Goal: Information Seeking & Learning: Compare options

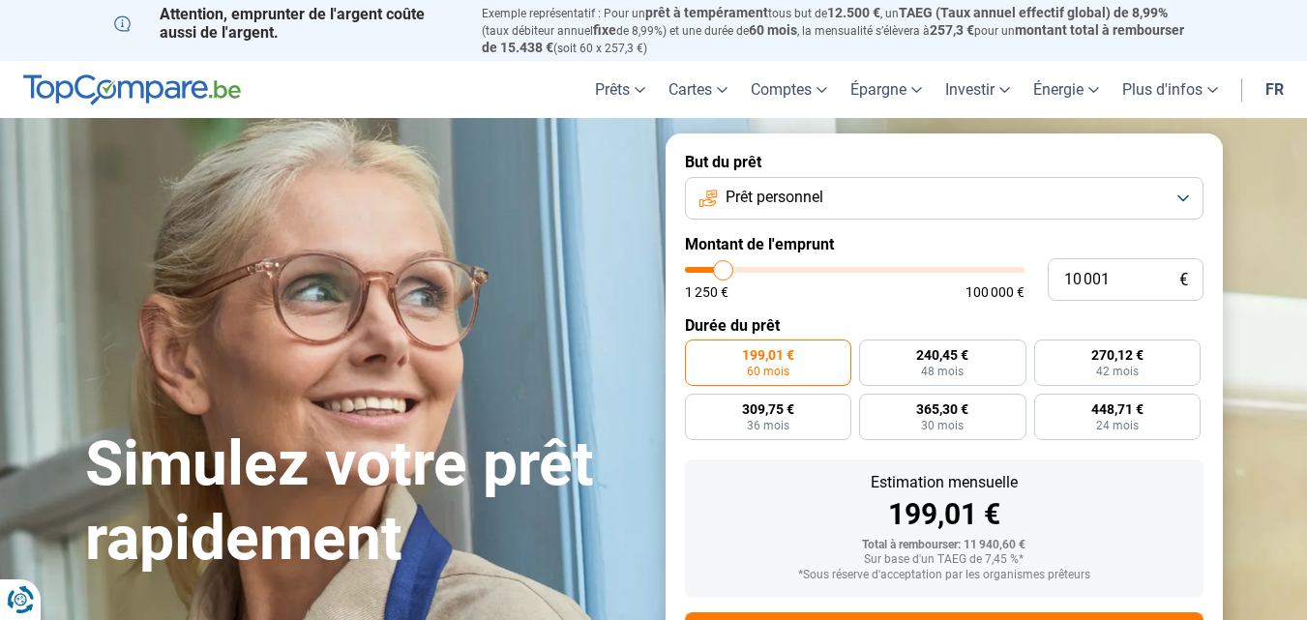
type input "9 500"
type input "9500"
type input "9 750"
type input "9750"
type input "10 000"
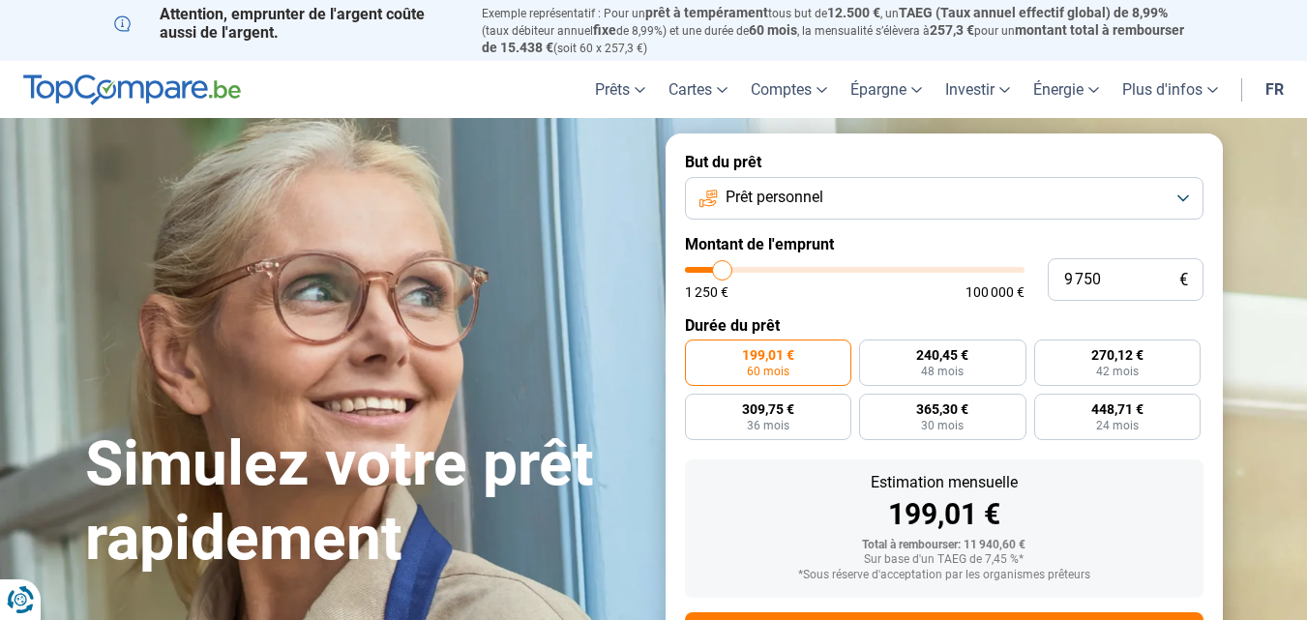
type input "10000"
type input "10 250"
type input "10250"
type input "10 500"
type input "10500"
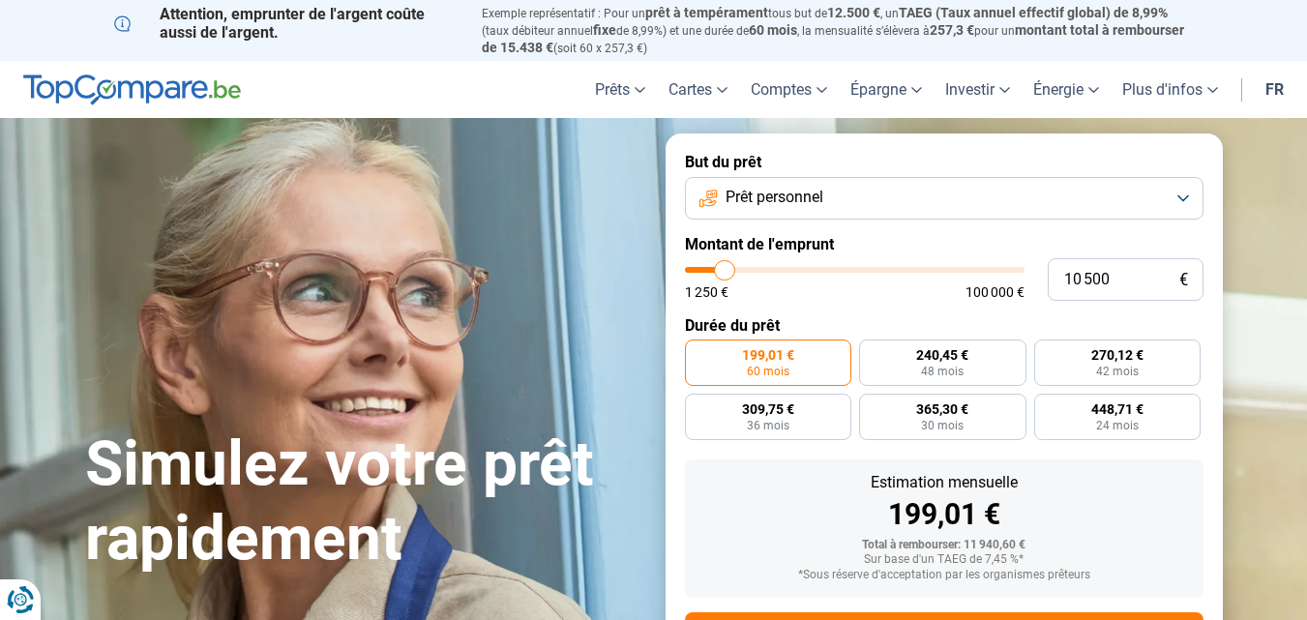
type input "11 000"
type input "11000"
type input "11 250"
type input "11250"
type input "11 750"
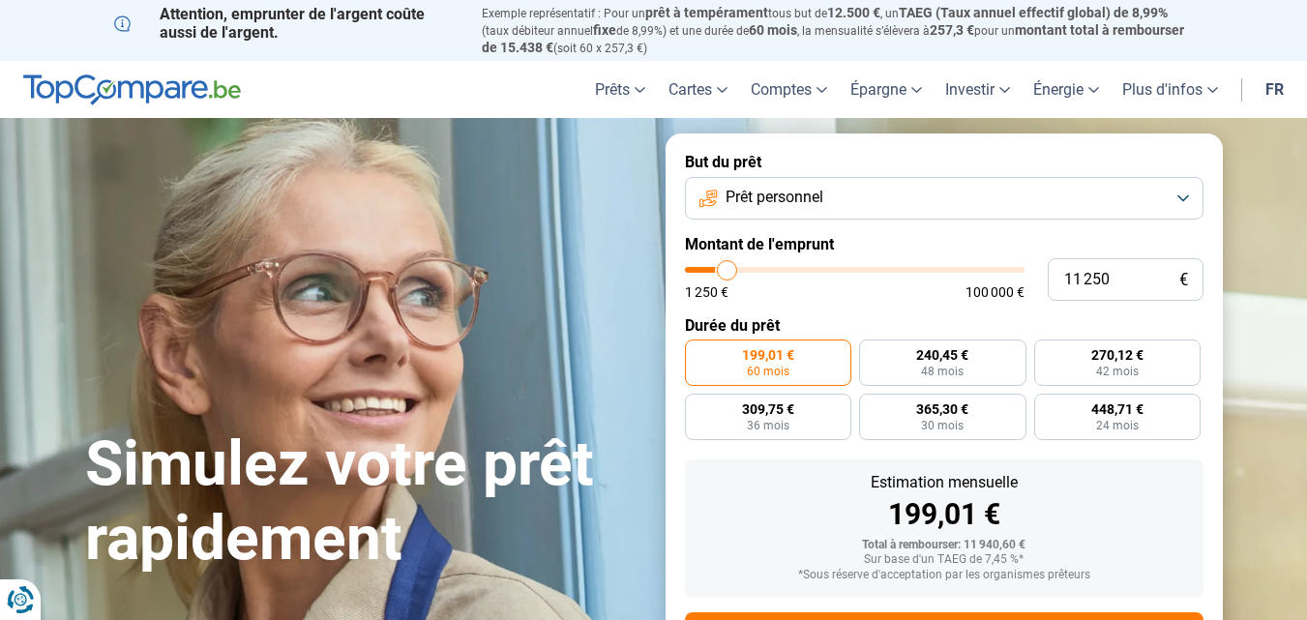
type input "11750"
type input "12 000"
type input "12000"
type input "12 500"
type input "12500"
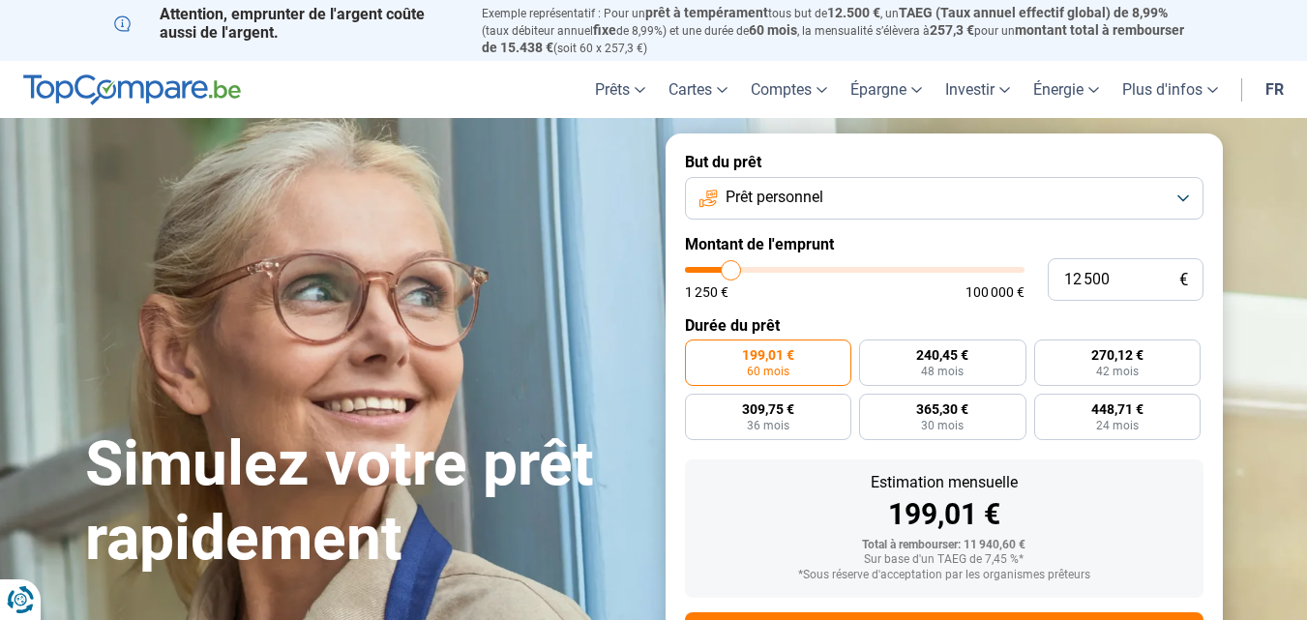
type input "13 000"
type input "13000"
type input "13 250"
type input "13250"
type input "13 500"
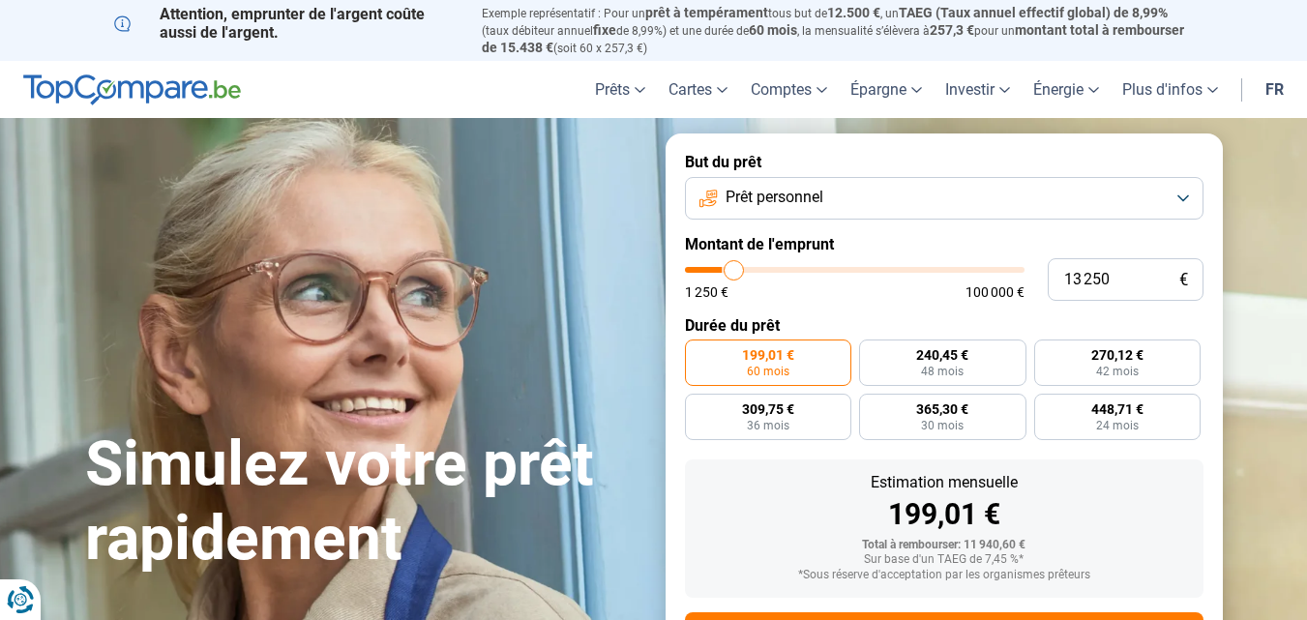
type input "13500"
type input "14 250"
type input "14250"
type input "14 500"
type input "14500"
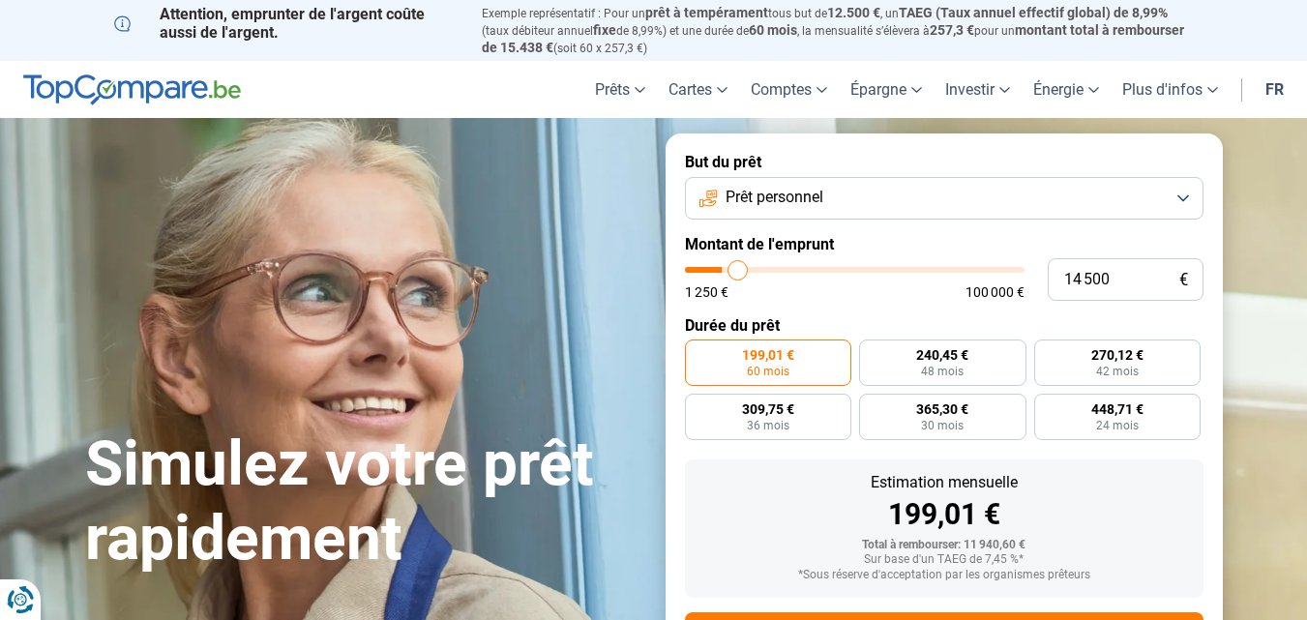
type input "14 750"
type input "14750"
type input "15 000"
type input "15000"
type input "16 000"
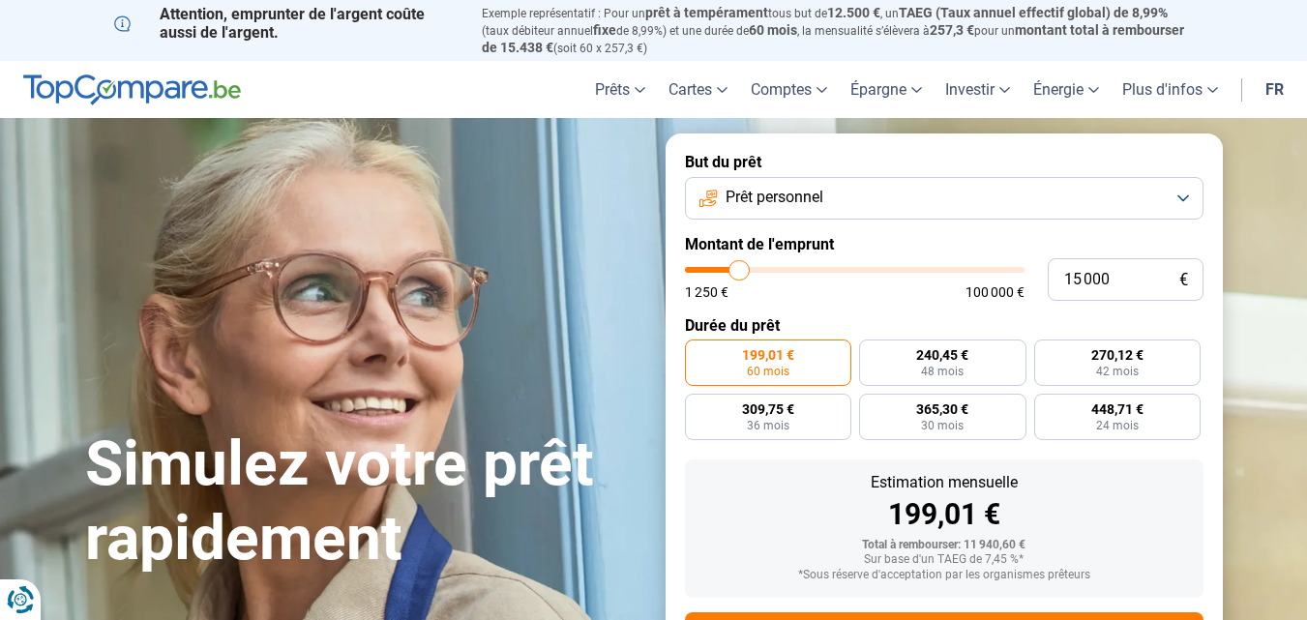
type input "16000"
type input "16 250"
type input "16250"
type input "16 500"
type input "16500"
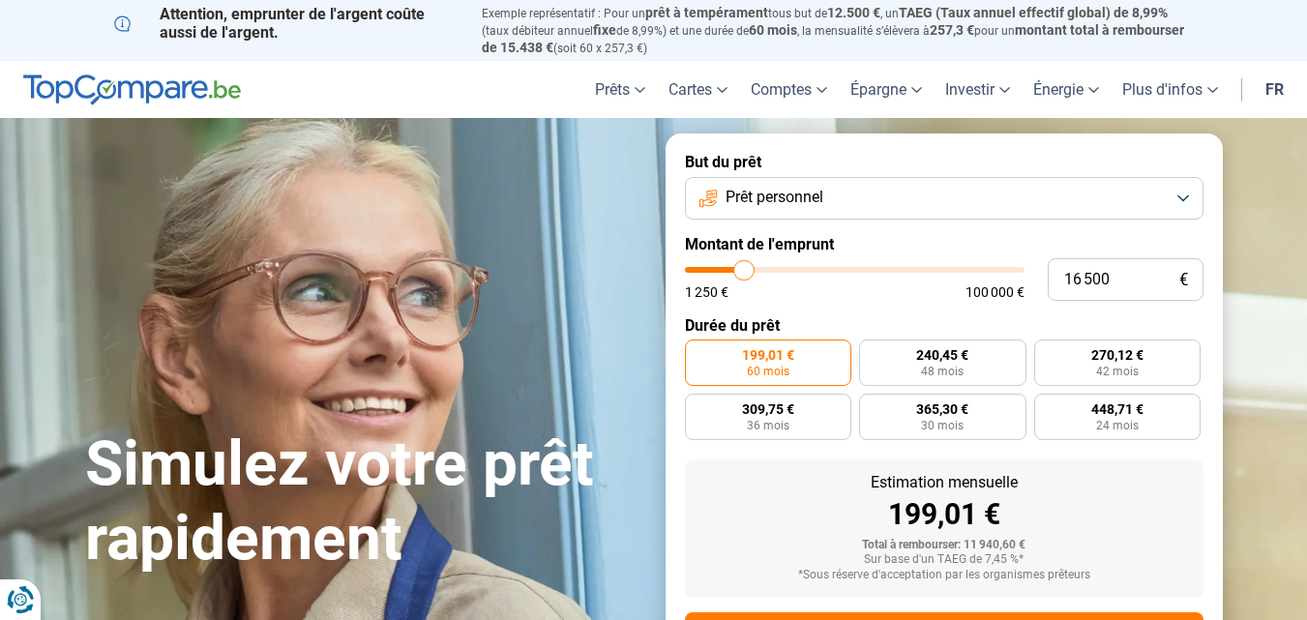
type input "17 250"
type input "17250"
type input "17 750"
type input "17750"
type input "18 750"
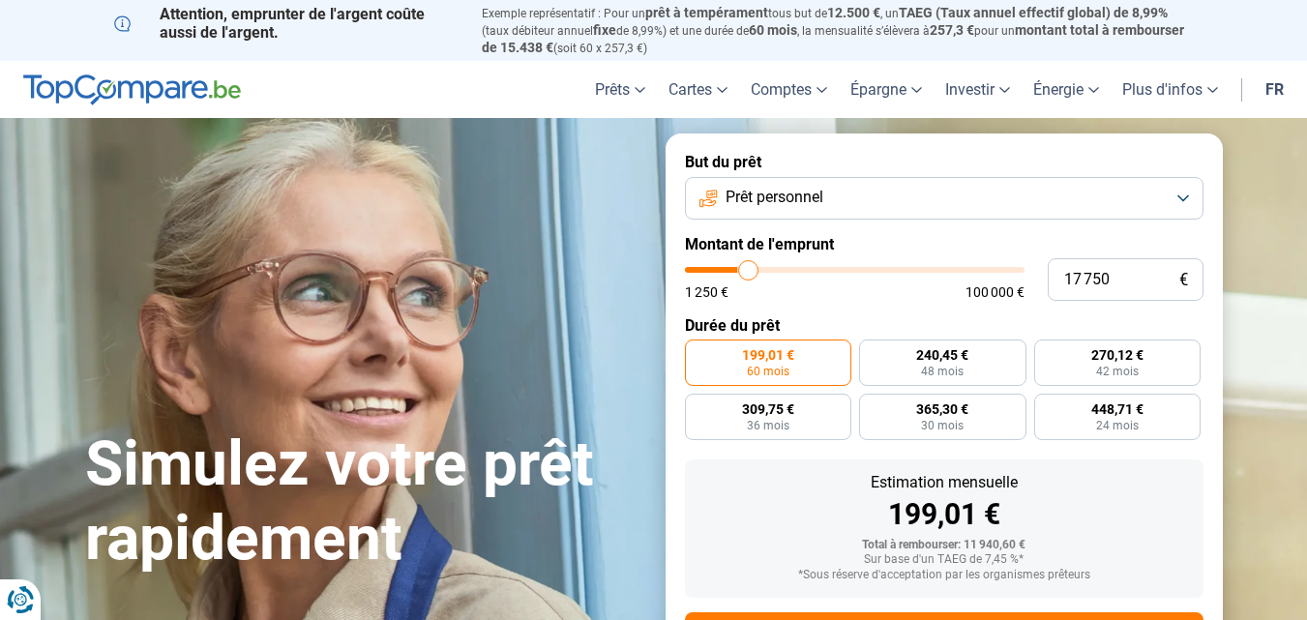
type input "18750"
type input "19 000"
type input "19000"
type input "19 250"
type input "19250"
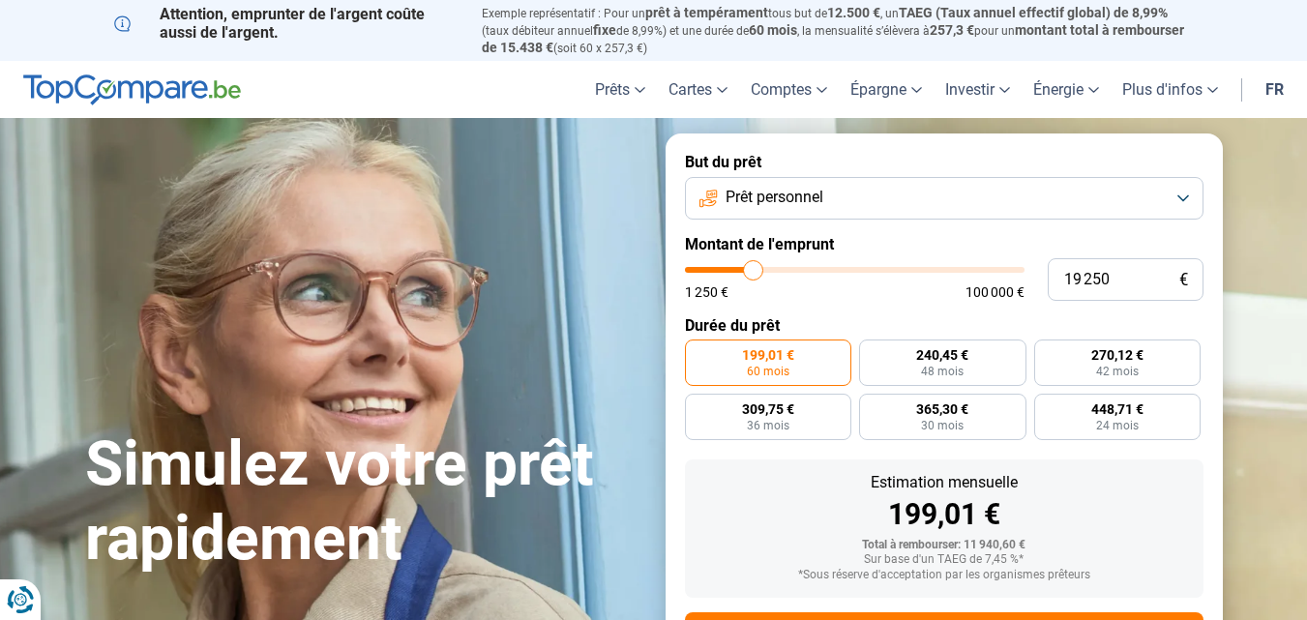
type input "20 000"
type input "20000"
type input "20 750"
type input "20750"
type input "21 250"
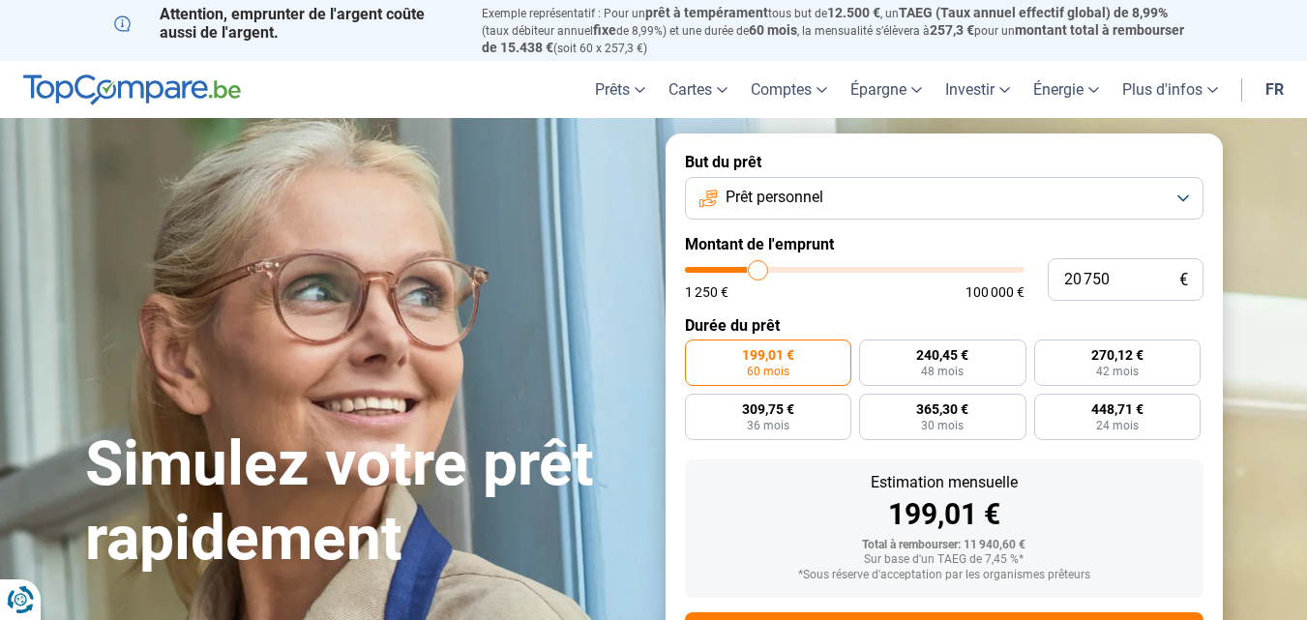
type input "21250"
type input "21 500"
type input "21500"
type input "21 250"
type input "21250"
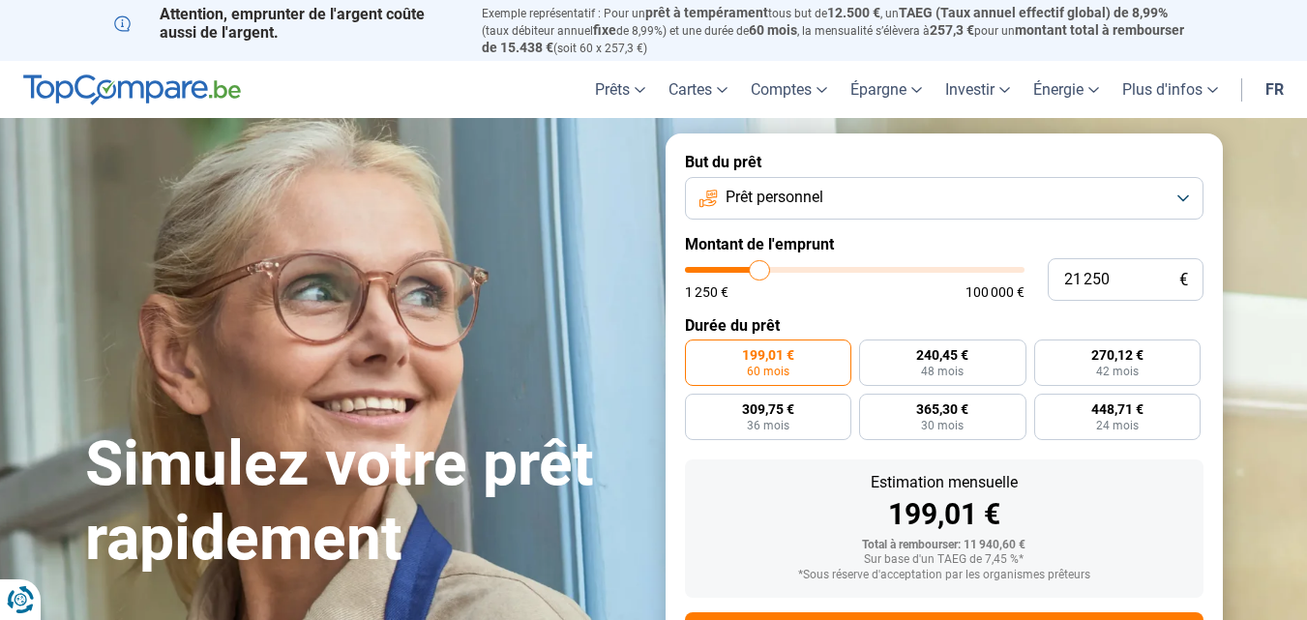
type input "20 750"
type input "20750"
type input "20 500"
type input "20500"
type input "20 250"
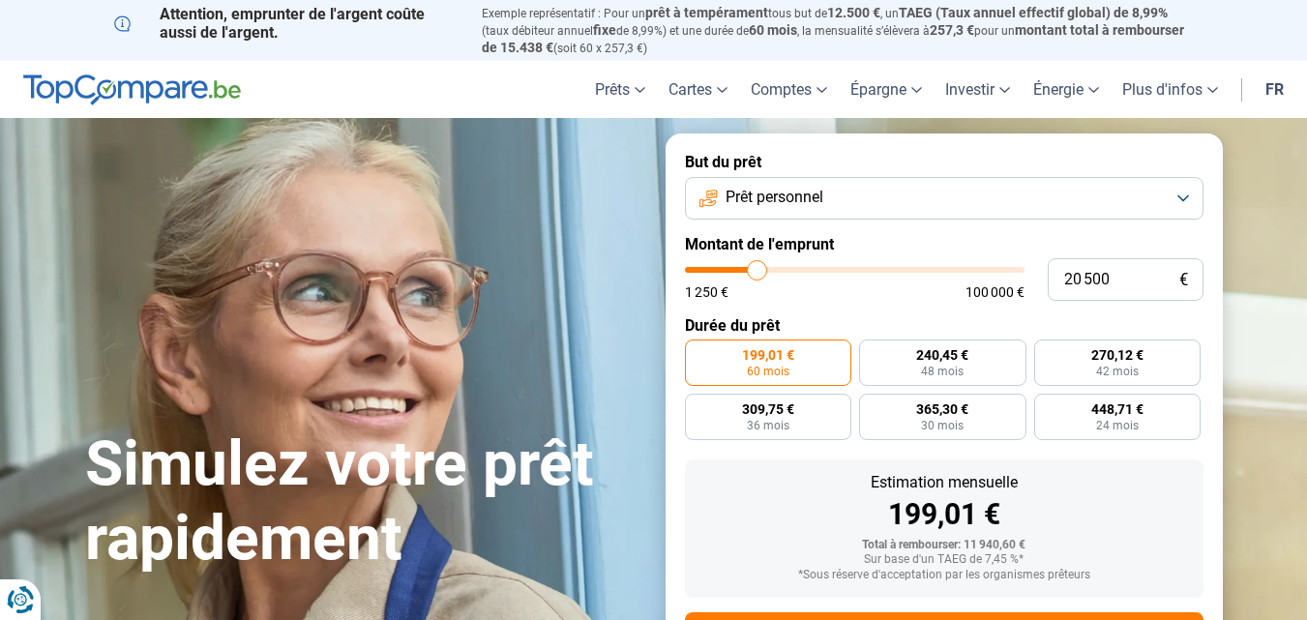
type input "20250"
type input "20 000"
drag, startPoint x: 721, startPoint y: 267, endPoint x: 755, endPoint y: 275, distance: 35.7
type input "20000"
click at [755, 273] on input "range" at bounding box center [854, 270] width 339 height 6
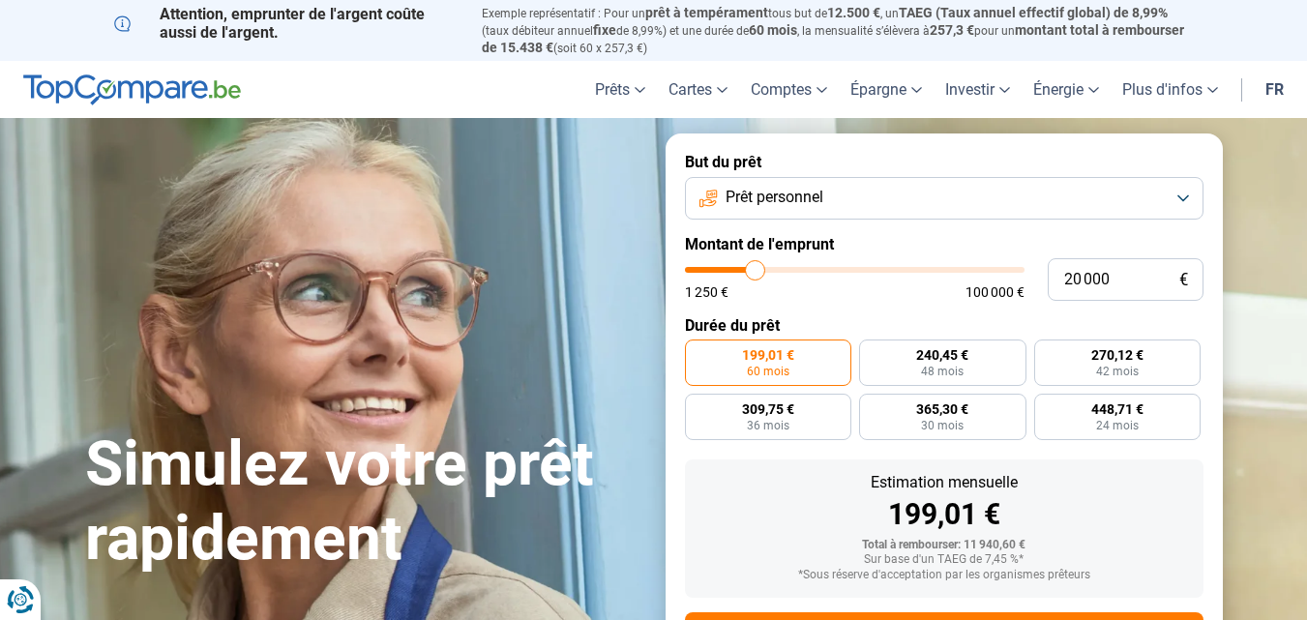
radio input "false"
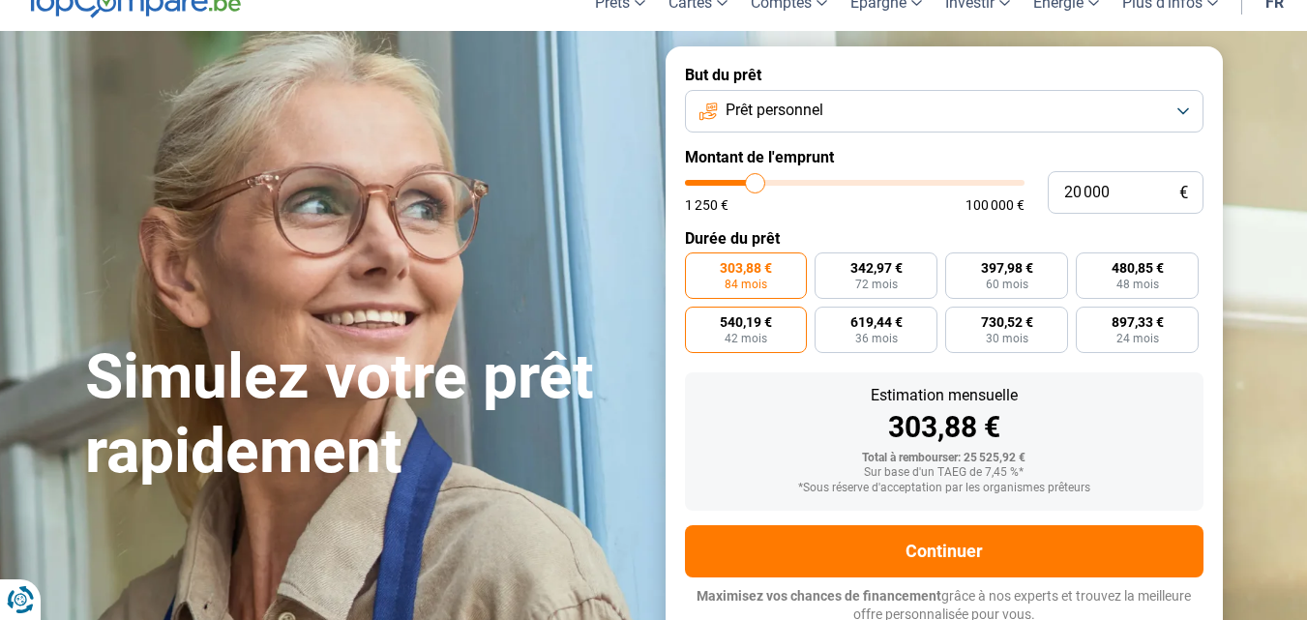
scroll to position [90, 0]
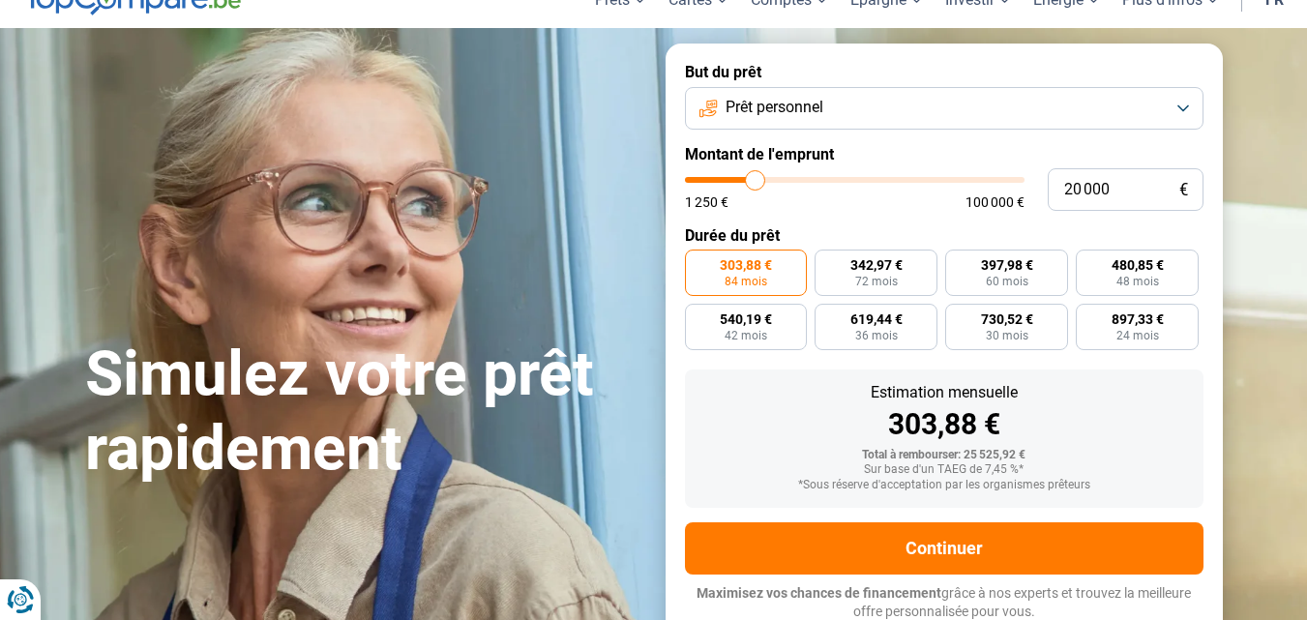
click at [751, 268] on span "303,88 €" at bounding box center [746, 265] width 52 height 14
click at [697, 262] on input "303,88 € 84 mois" at bounding box center [691, 256] width 13 height 13
click at [886, 314] on span "619,44 €" at bounding box center [876, 319] width 52 height 14
click at [827, 314] on input "619,44 € 36 mois" at bounding box center [820, 310] width 13 height 13
radio input "true"
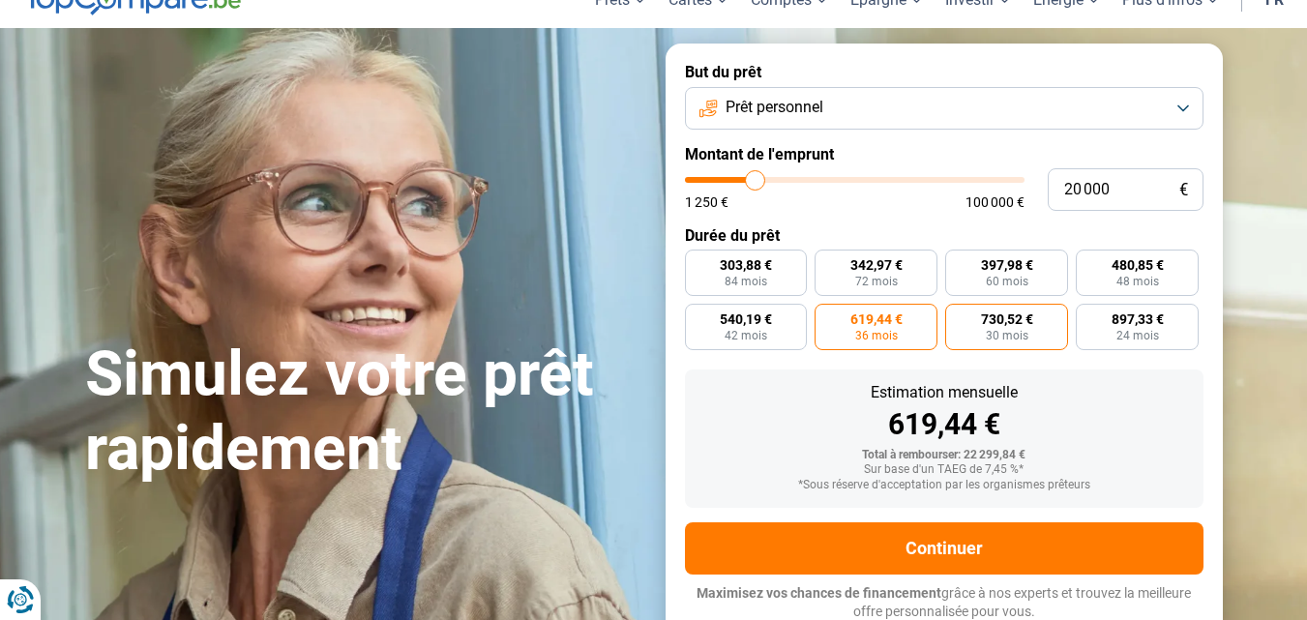
click at [1029, 331] on label "730,52 € 30 mois" at bounding box center [1006, 327] width 123 height 46
click at [957, 316] on input "730,52 € 30 mois" at bounding box center [951, 310] width 13 height 13
radio input "true"
click at [1131, 324] on label "897,33 € 24 mois" at bounding box center [1136, 327] width 123 height 46
click at [1088, 316] on input "897,33 € 24 mois" at bounding box center [1081, 310] width 13 height 13
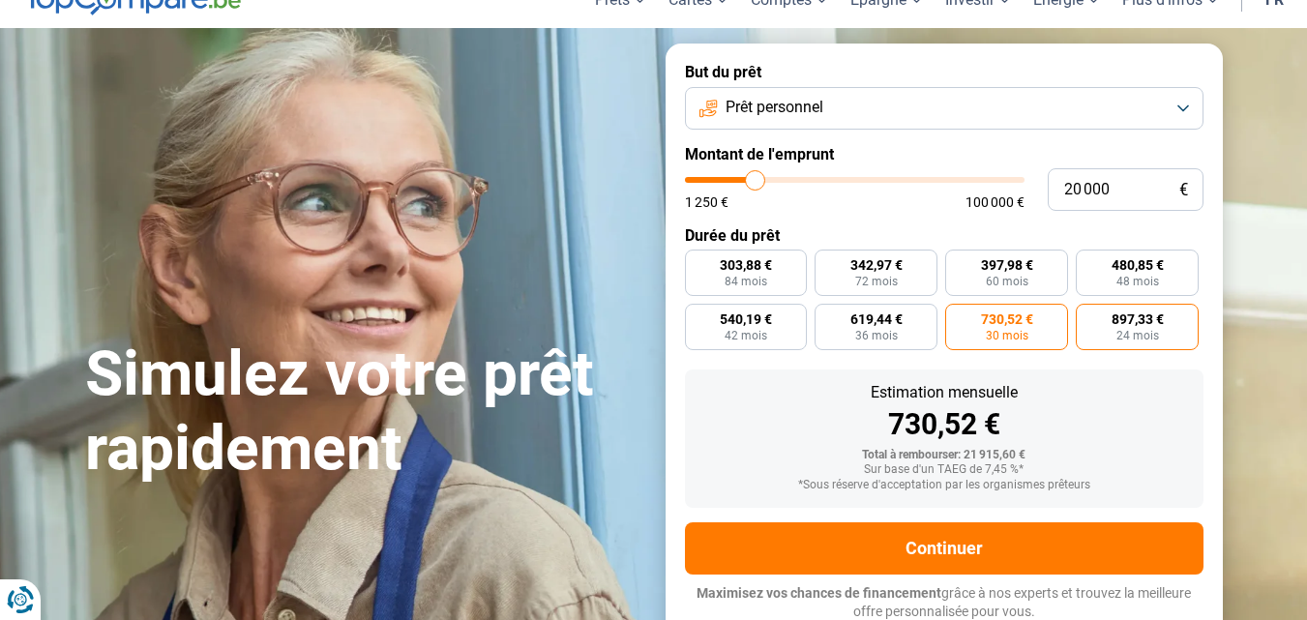
radio input "true"
type input "22 250"
type input "22250"
type input "22 000"
type input "22000"
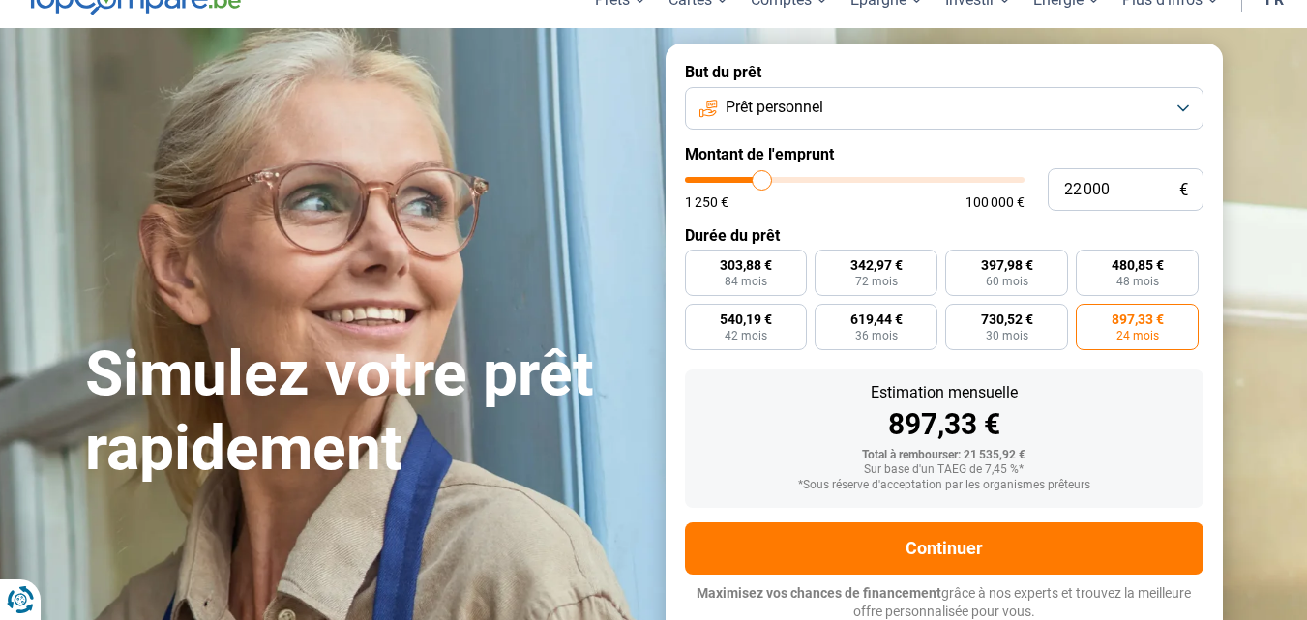
type input "21 750"
type input "21750"
type input "21 250"
type input "21250"
type input "20 750"
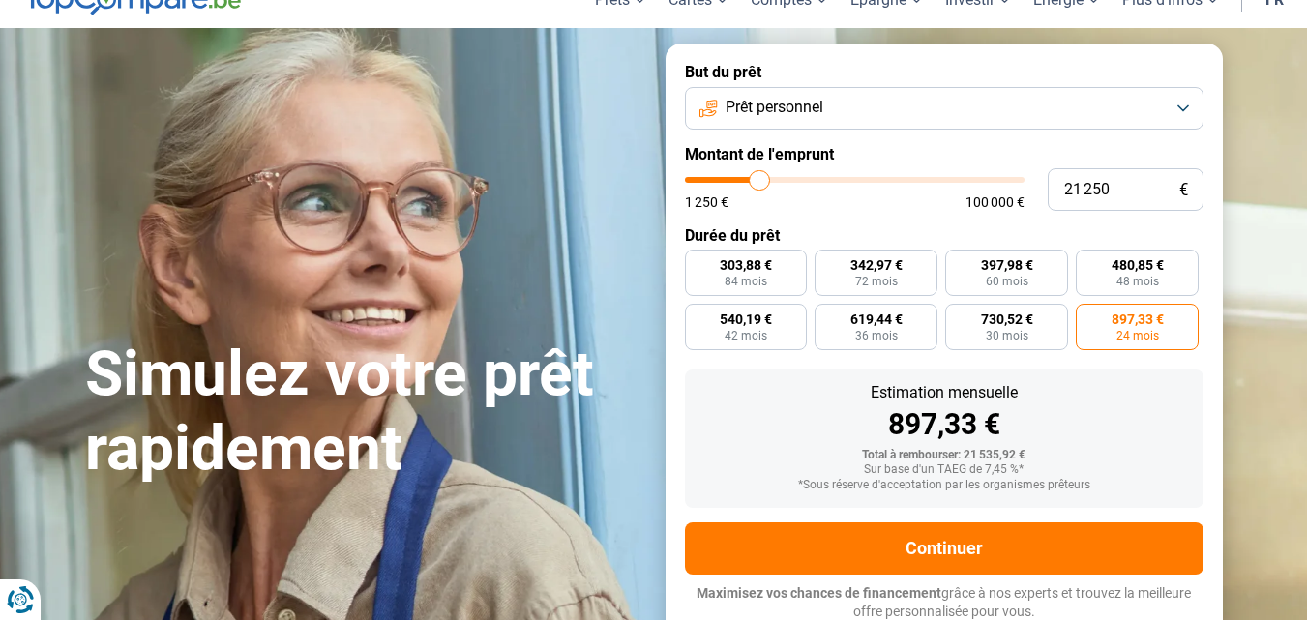
type input "20750"
type input "20 500"
type input "20500"
type input "20 000"
type input "20000"
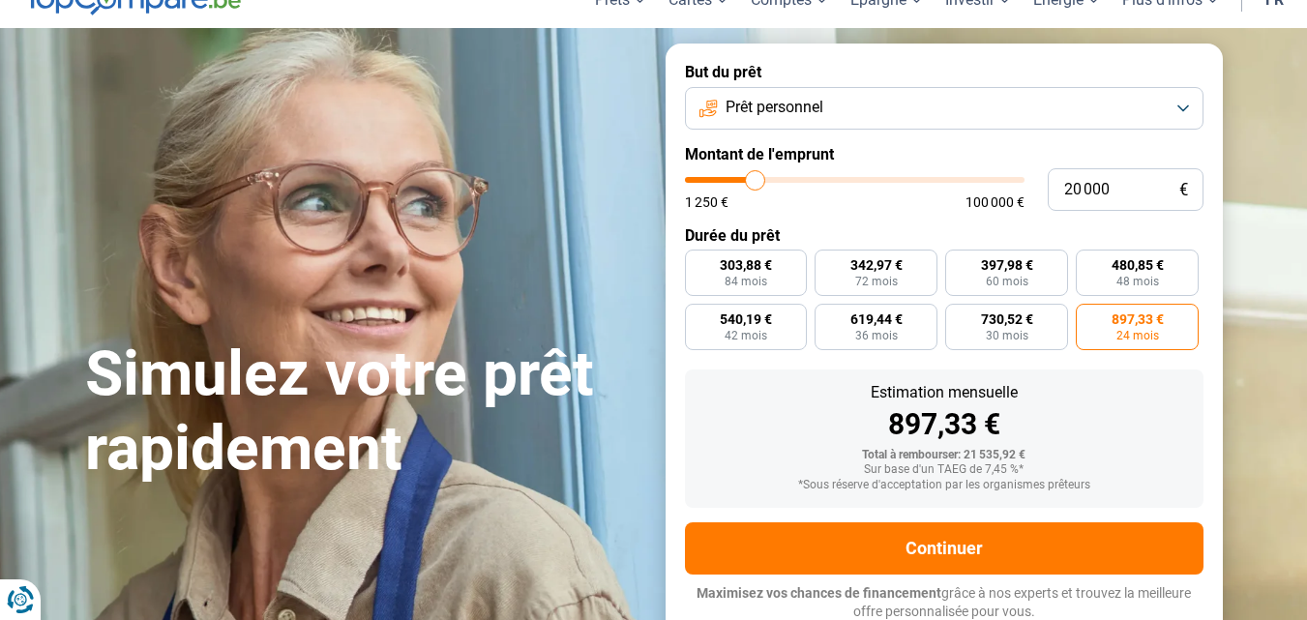
type input "19 250"
type input "19250"
type input "19 000"
type input "19000"
type input "18 750"
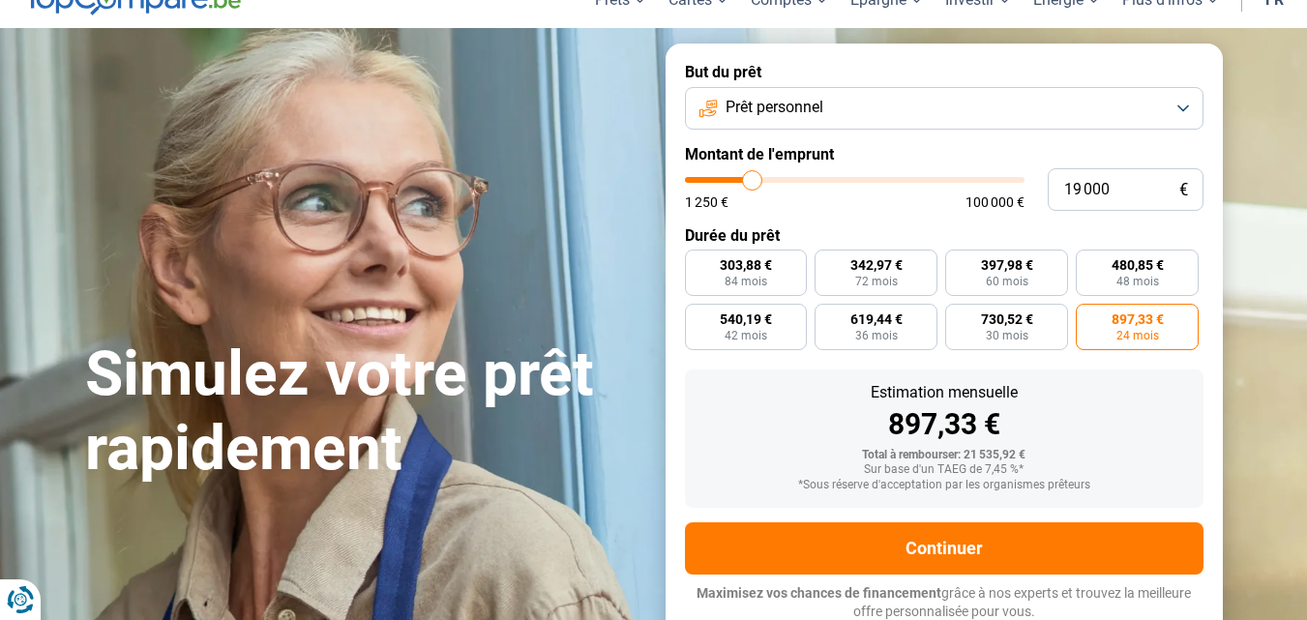
type input "18750"
type input "18 500"
type input "18500"
type input "18 000"
type input "18000"
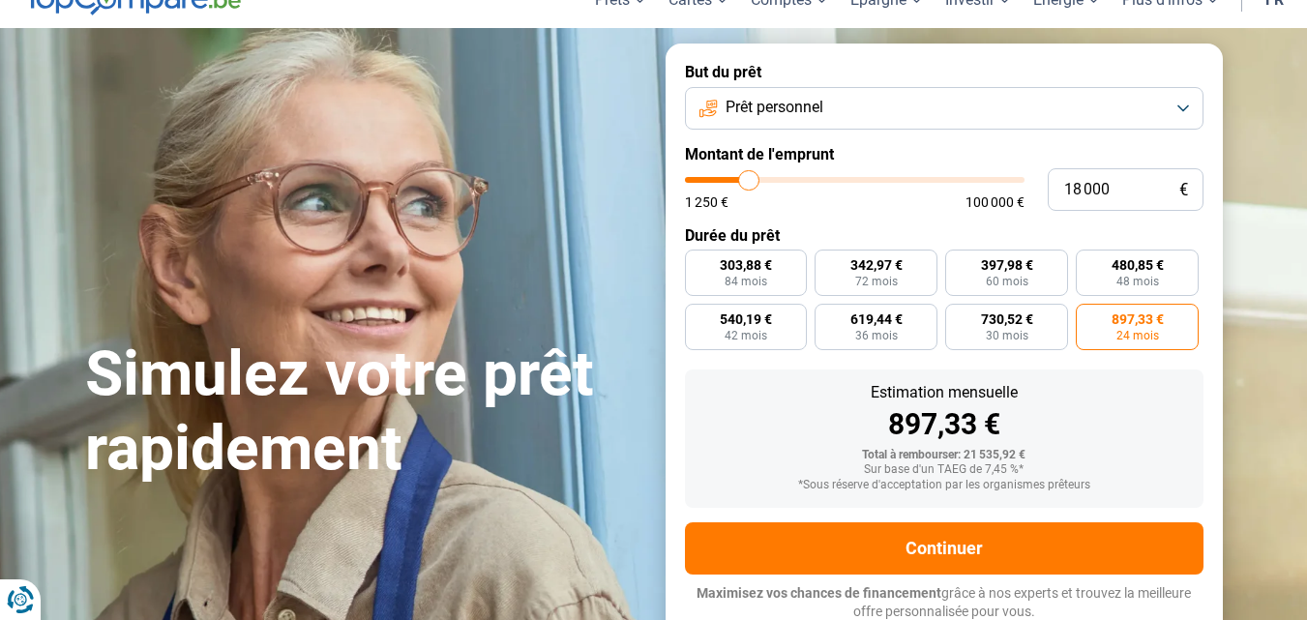
type input "17 750"
type input "17750"
type input "17 500"
type input "17500"
type input "17 250"
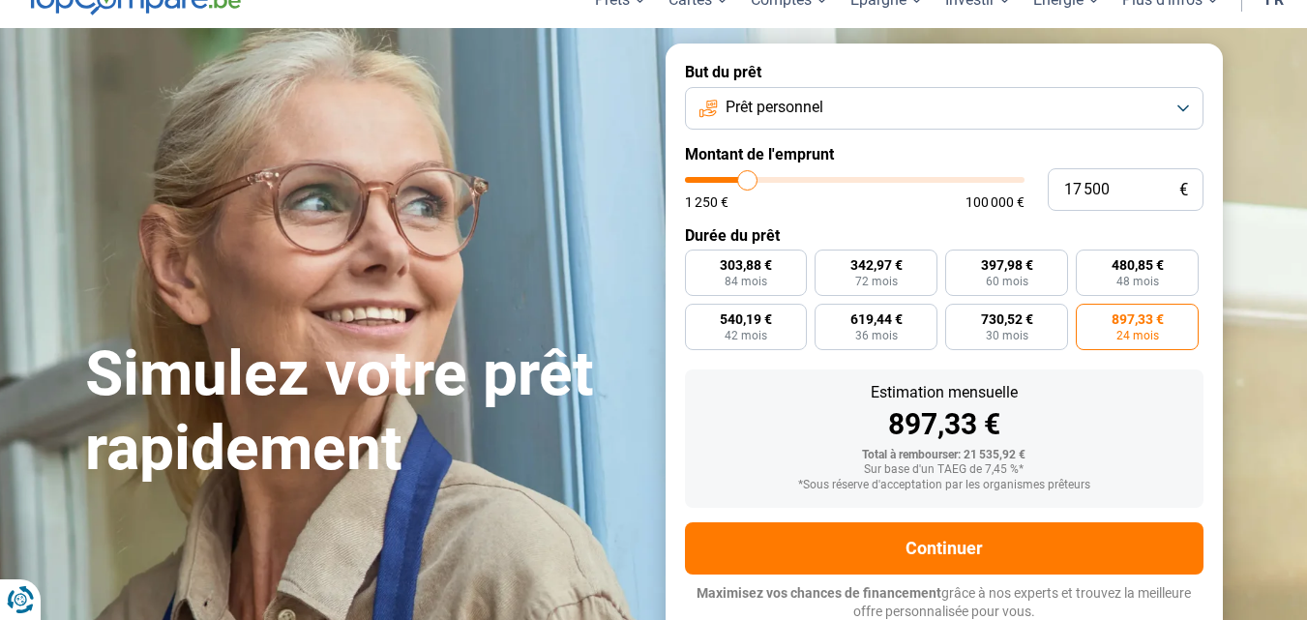
type input "17250"
type input "17 000"
type input "17000"
type input "16 500"
type input "16500"
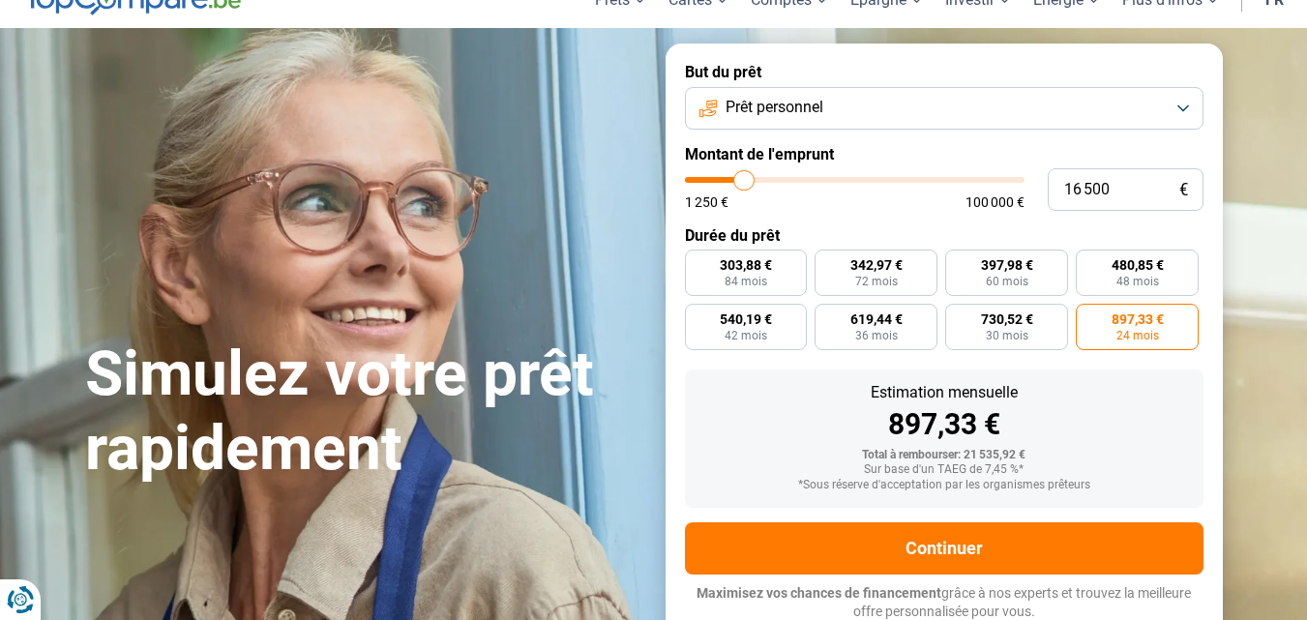
type input "16 000"
type input "16000"
type input "15 750"
type input "15750"
type input "15 500"
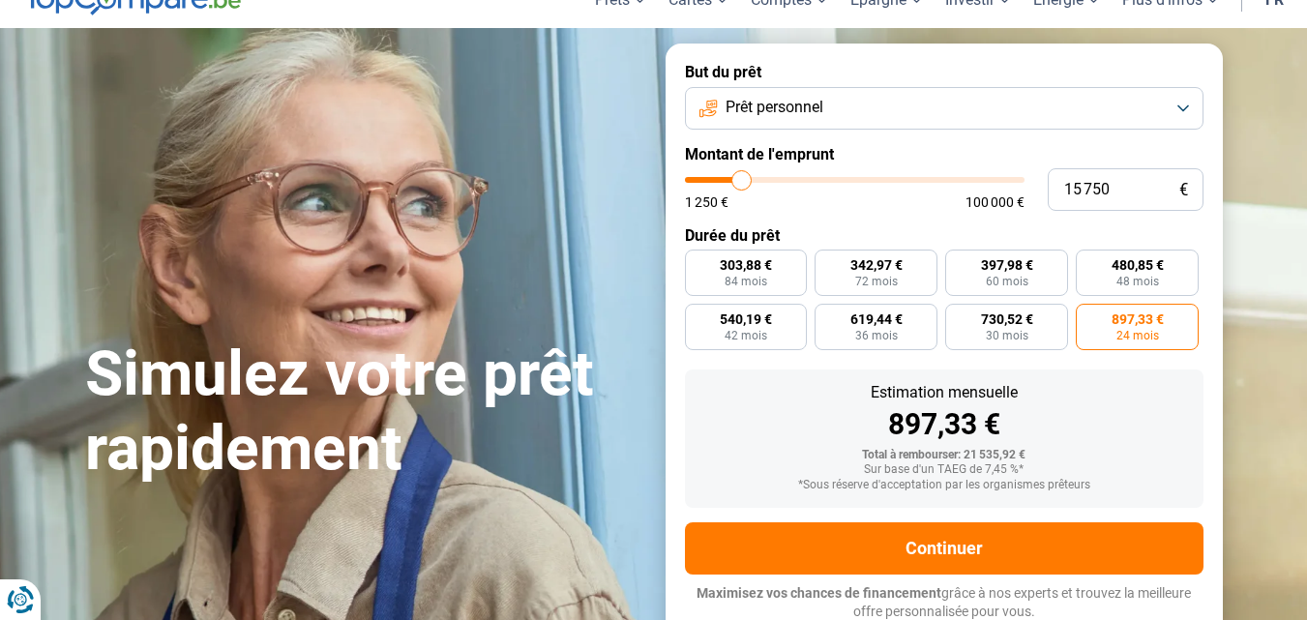
type input "15500"
type input "15 000"
type input "15000"
type input "14 750"
type input "14750"
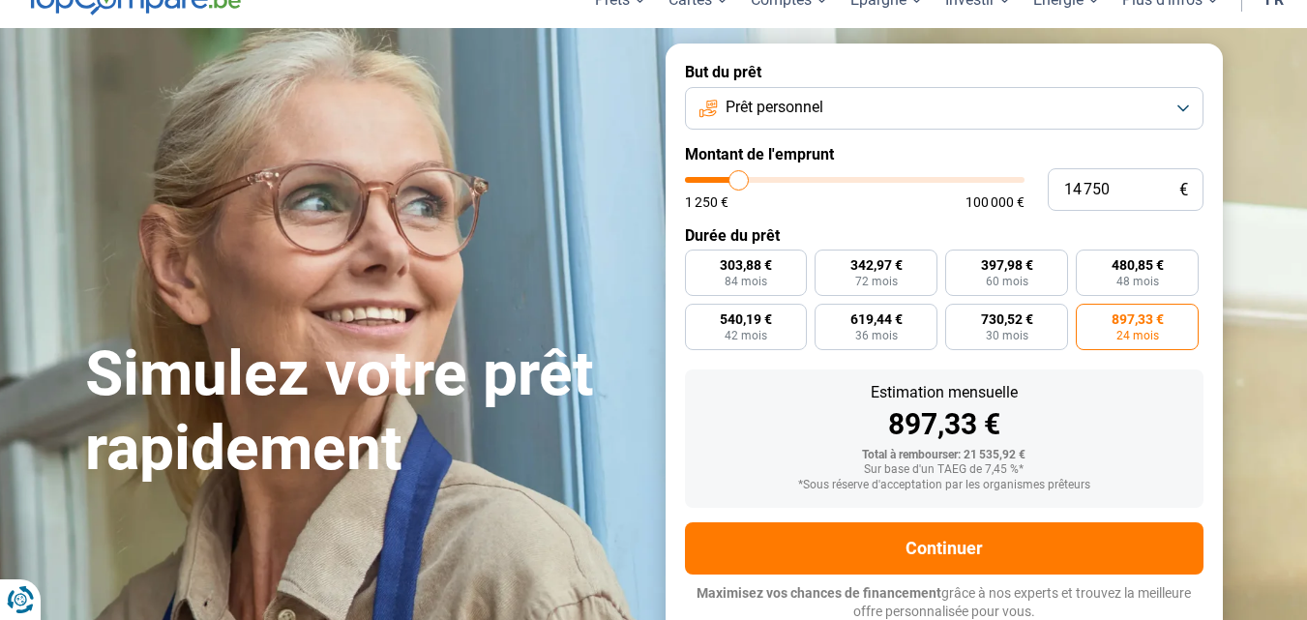
type input "14 500"
type input "14500"
type input "14 250"
type input "14250"
type input "14 000"
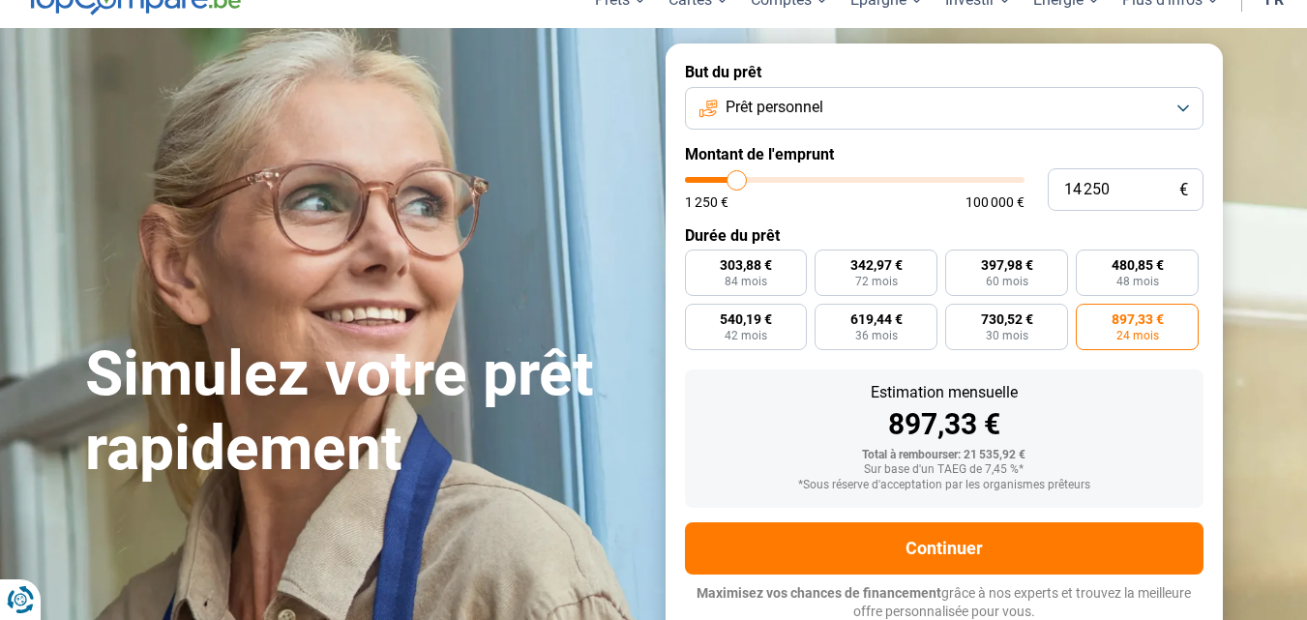
type input "14000"
type input "13 500"
type input "13500"
type input "13 250"
type input "13250"
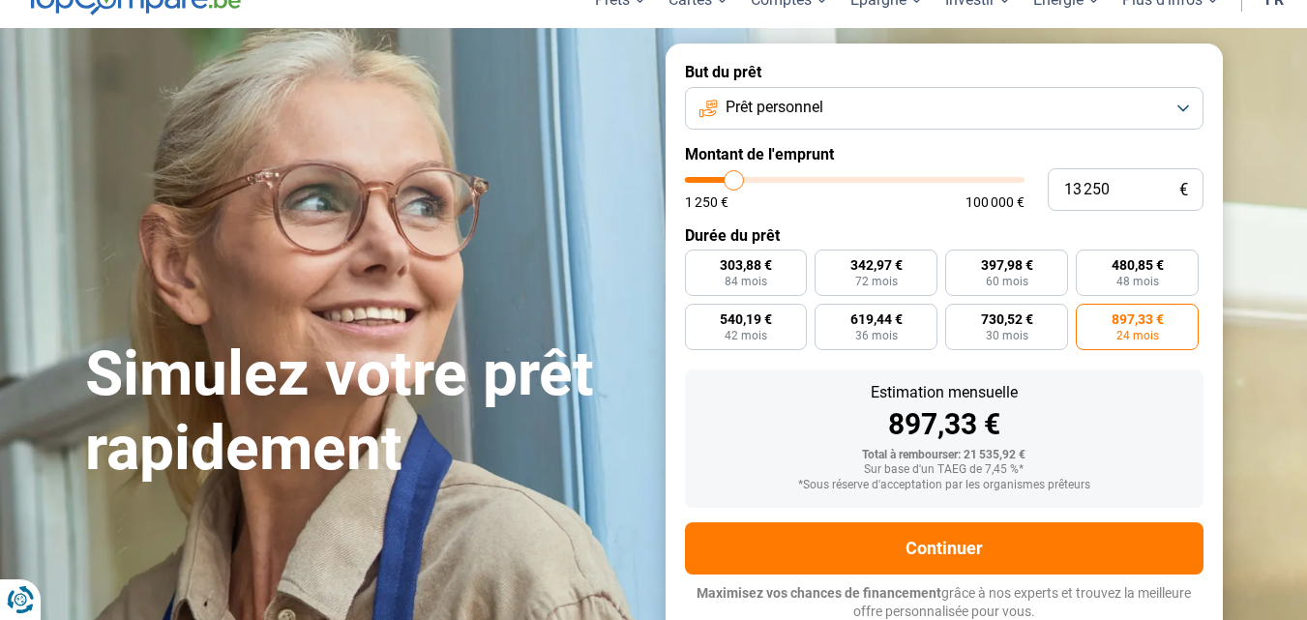
type input "13 000"
type input "13000"
type input "12 750"
type input "12750"
type input "12 500"
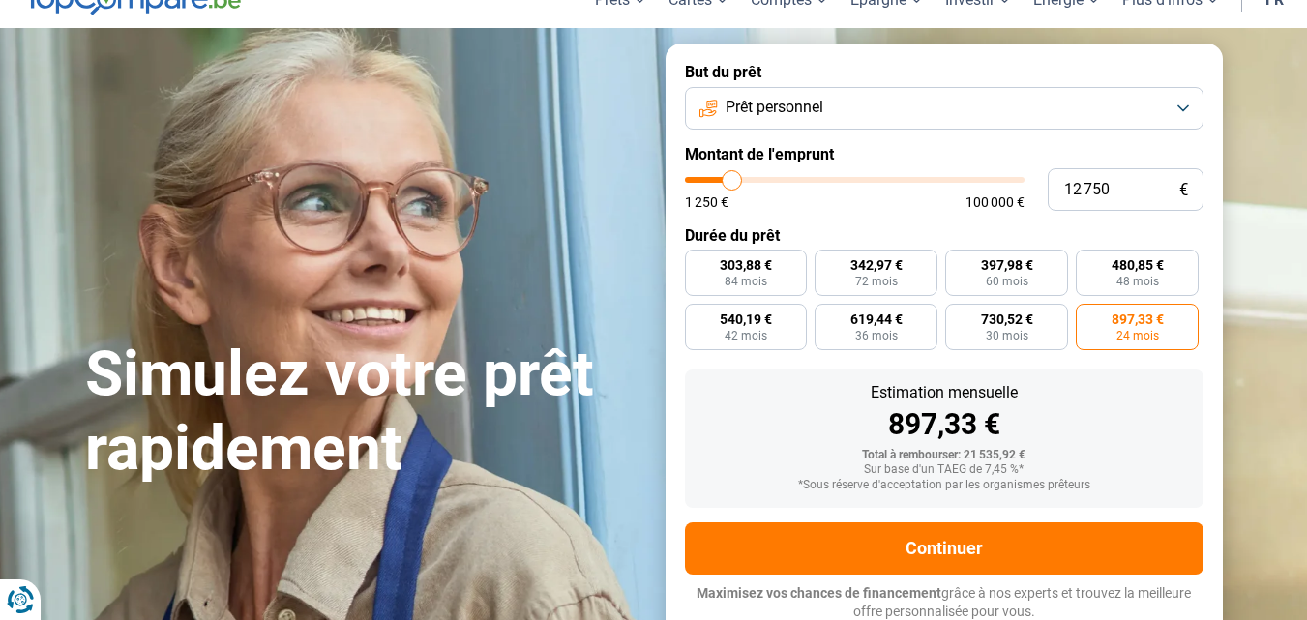
type input "12500"
type input "12 000"
type input "12000"
type input "11 750"
type input "11750"
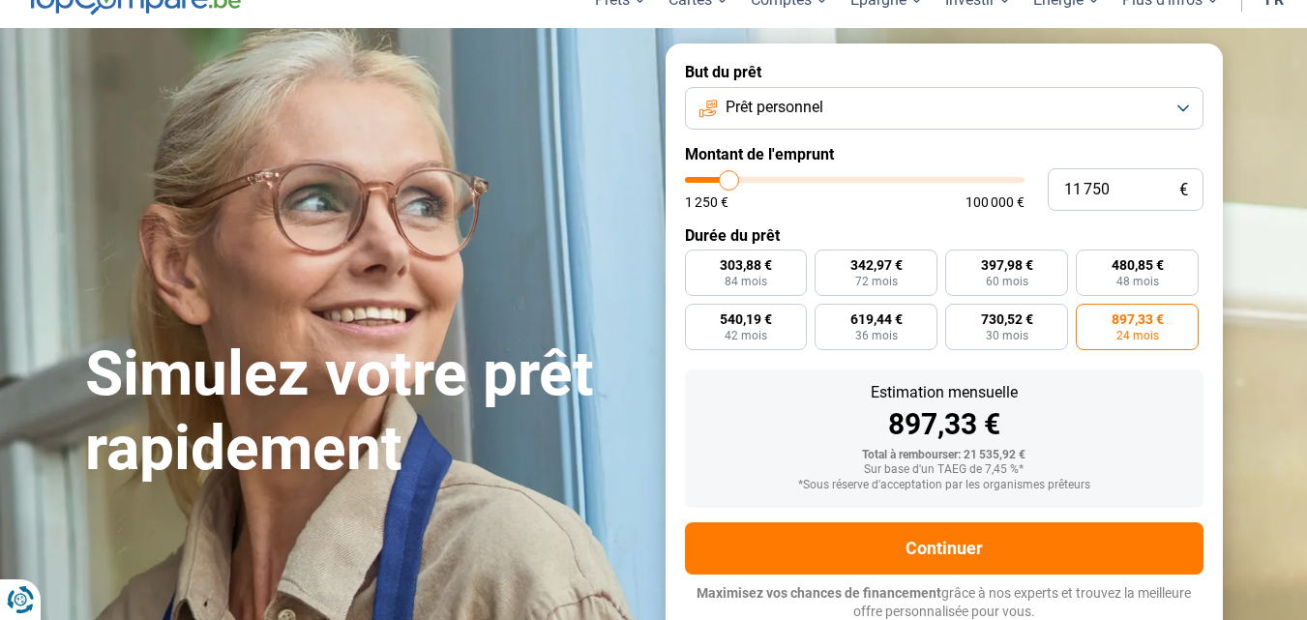
type input "11 500"
type input "11500"
type input "11 250"
type input "11250"
type input "11 000"
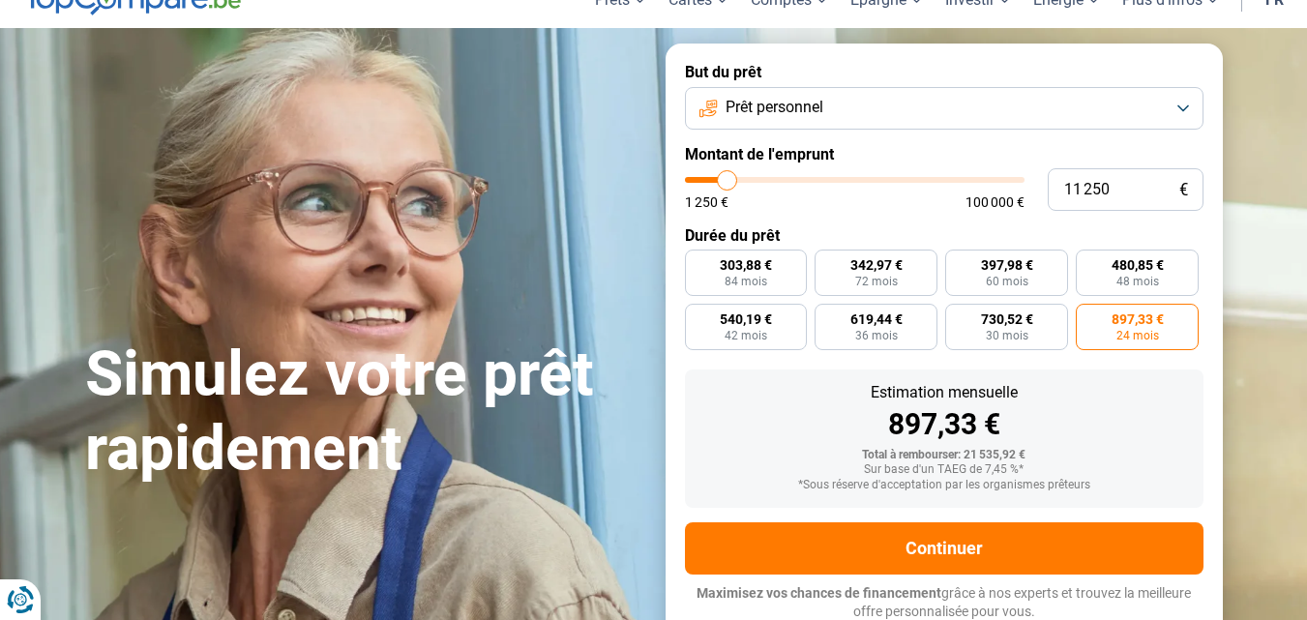
type input "11000"
type input "10 500"
type input "10500"
type input "10 250"
type input "10250"
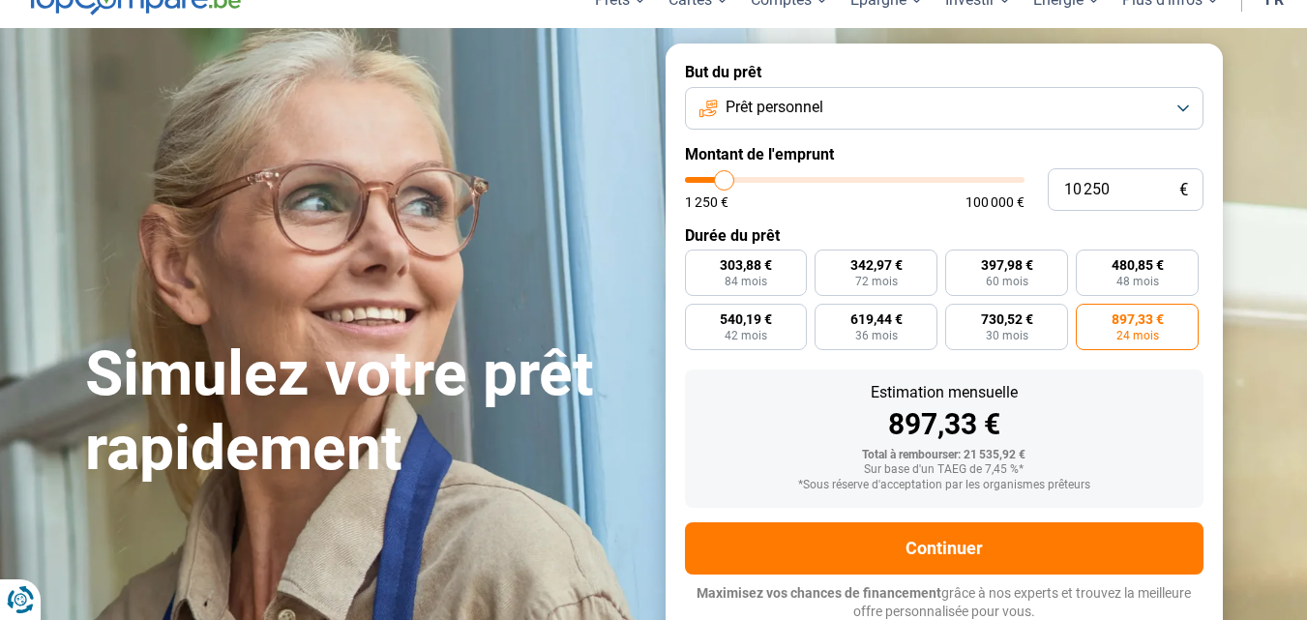
type input "10 000"
drag, startPoint x: 762, startPoint y: 180, endPoint x: 723, endPoint y: 177, distance: 38.8
type input "10000"
click at [723, 178] on input "range" at bounding box center [854, 180] width 339 height 6
radio input "true"
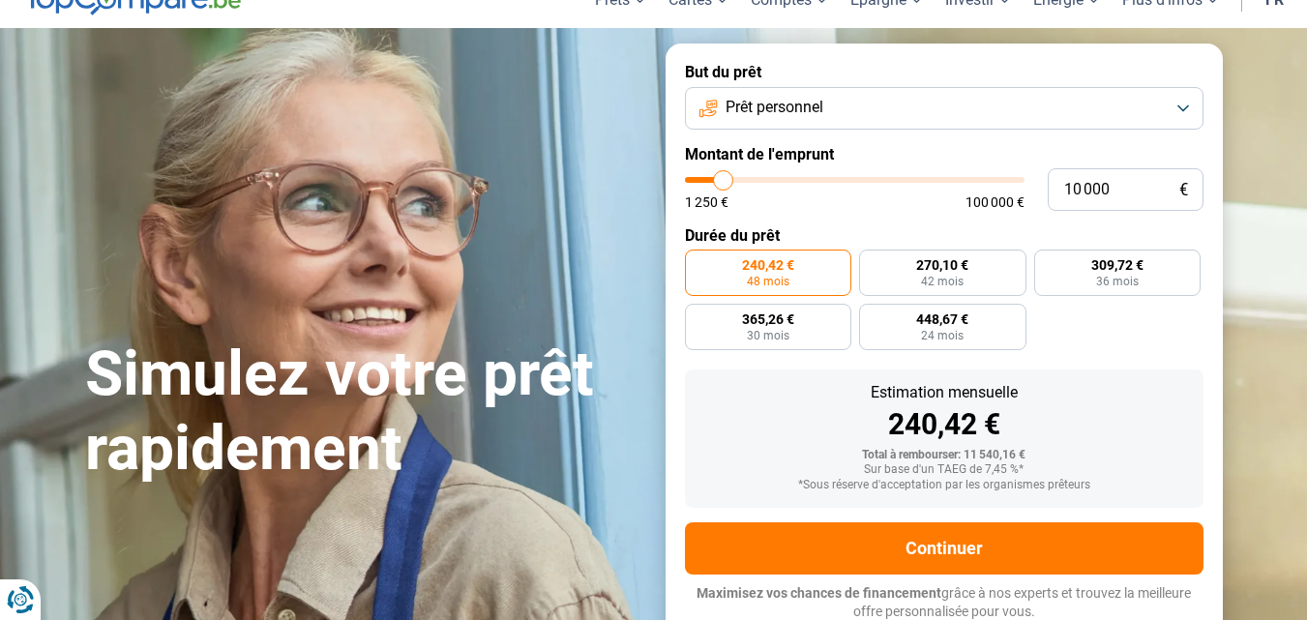
type input "14 500"
type input "14500"
click at [737, 182] on input "range" at bounding box center [854, 180] width 339 height 6
type input "13 250"
type input "13250"
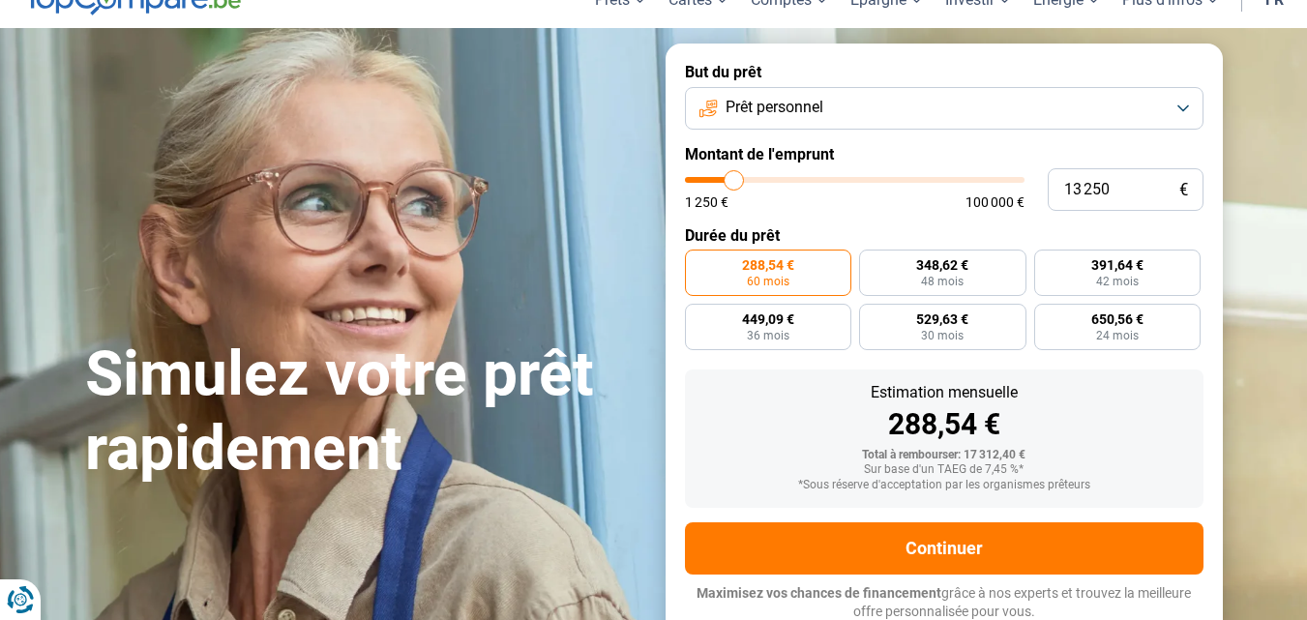
type input "14 000"
type input "14000"
type input "14 250"
type input "14250"
type input "14 750"
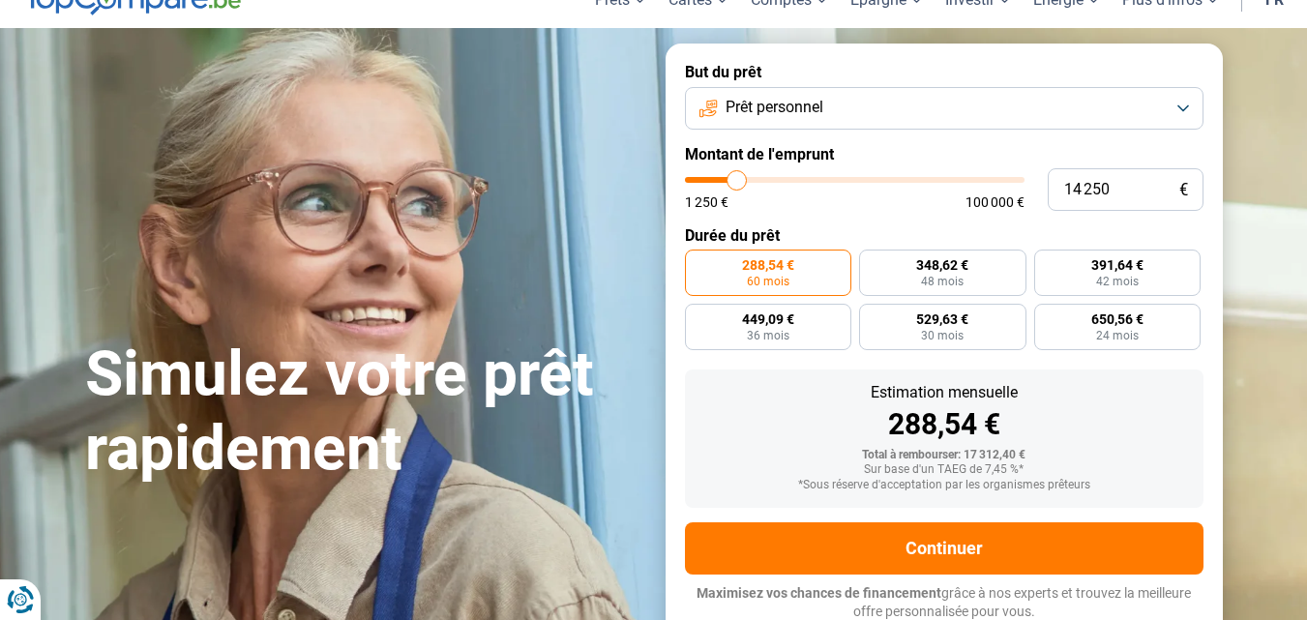
type input "14750"
type input "15 000"
type input "15000"
type input "15 750"
type input "15750"
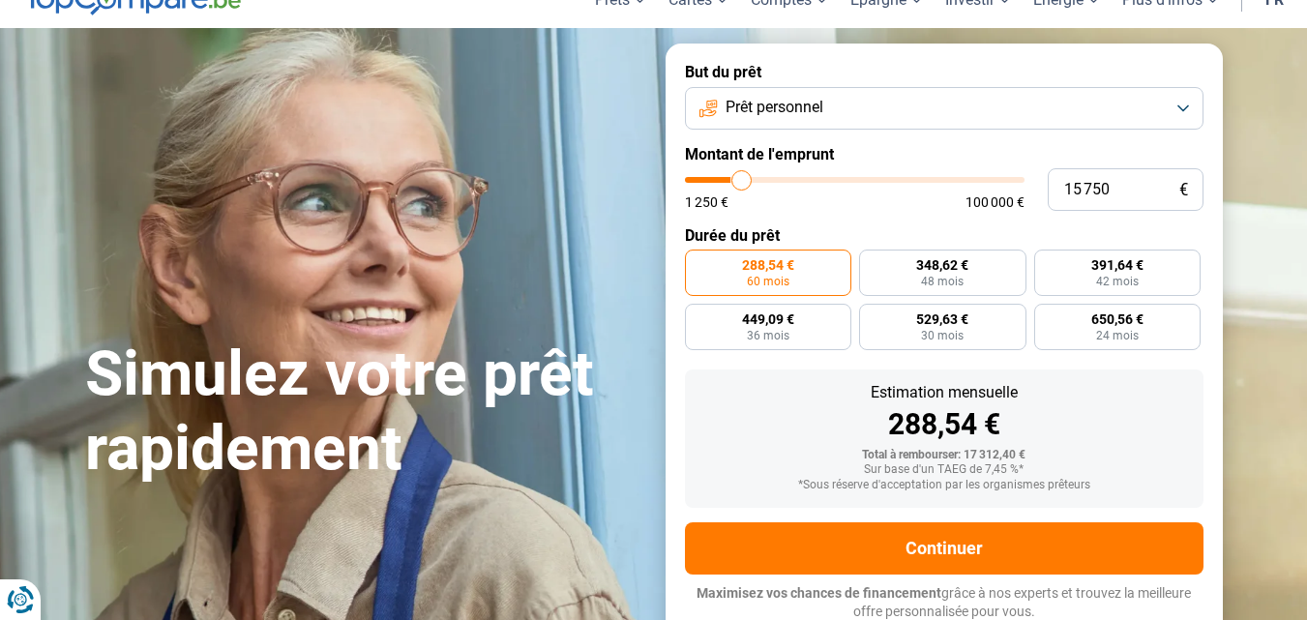
type input "16 000"
type input "16000"
type input "16 250"
type input "16250"
type input "16 500"
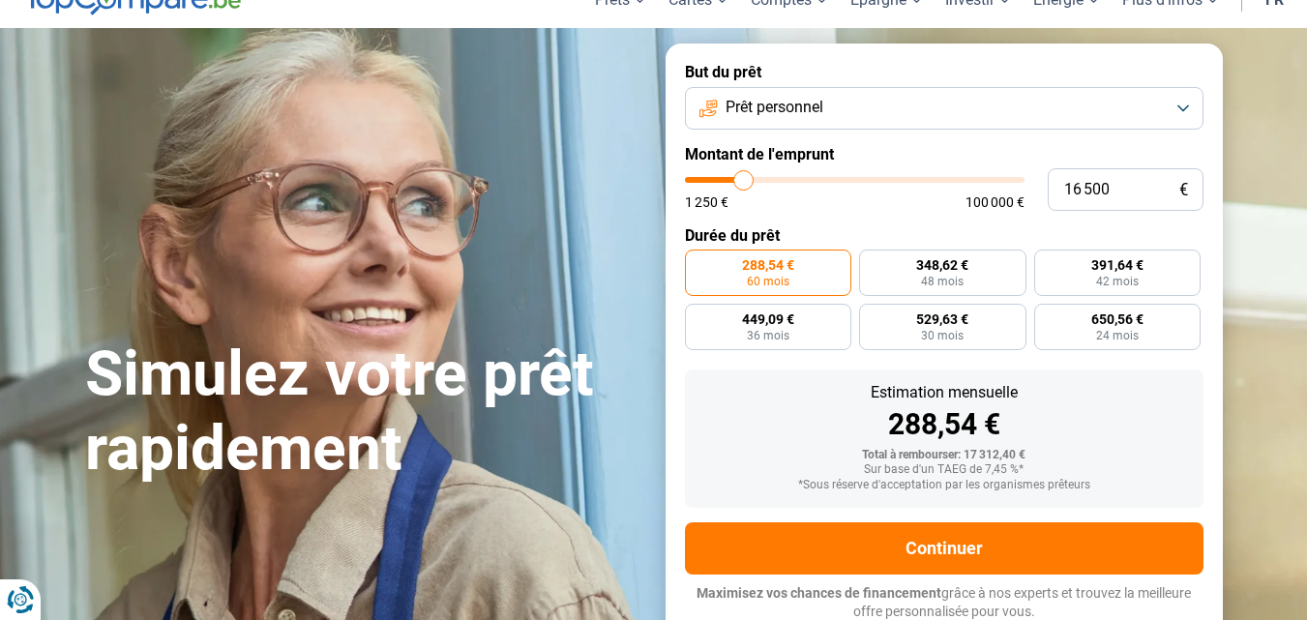
type input "16500"
type input "17 000"
drag, startPoint x: 733, startPoint y: 182, endPoint x: 747, endPoint y: 181, distance: 13.6
type input "17250"
click at [747, 181] on input "range" at bounding box center [854, 180] width 339 height 6
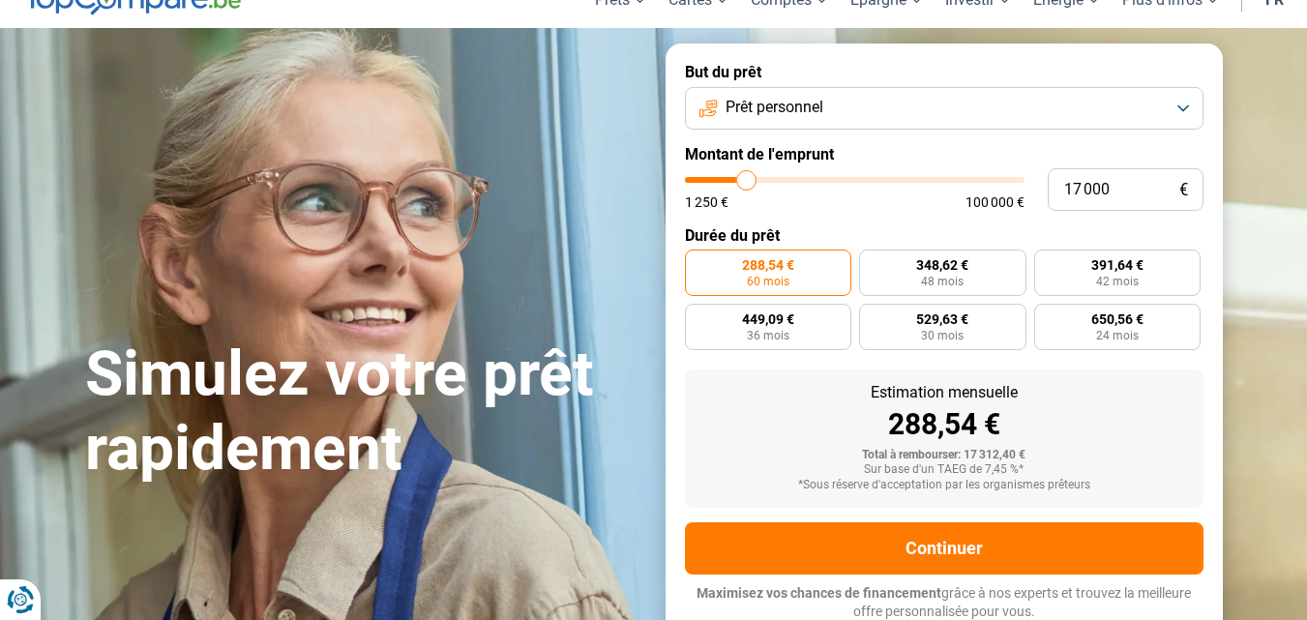
type input "17 250"
radio input "false"
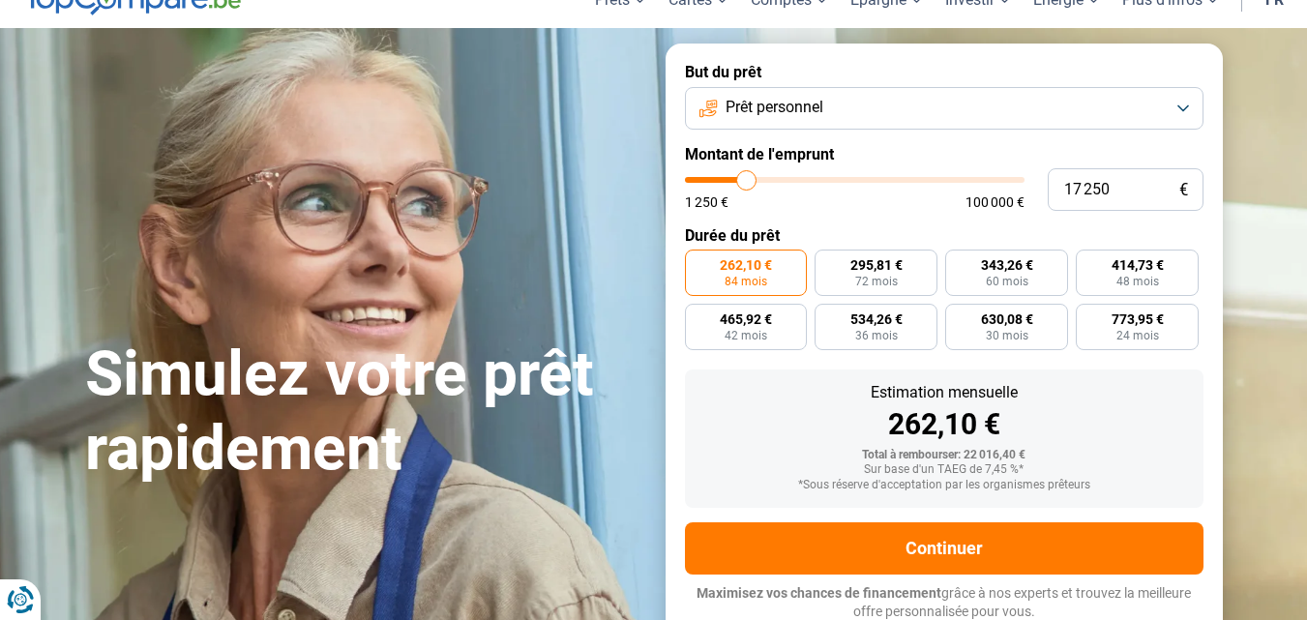
type input "18 500"
type input "18500"
type input "18 750"
type input "18750"
type input "19 000"
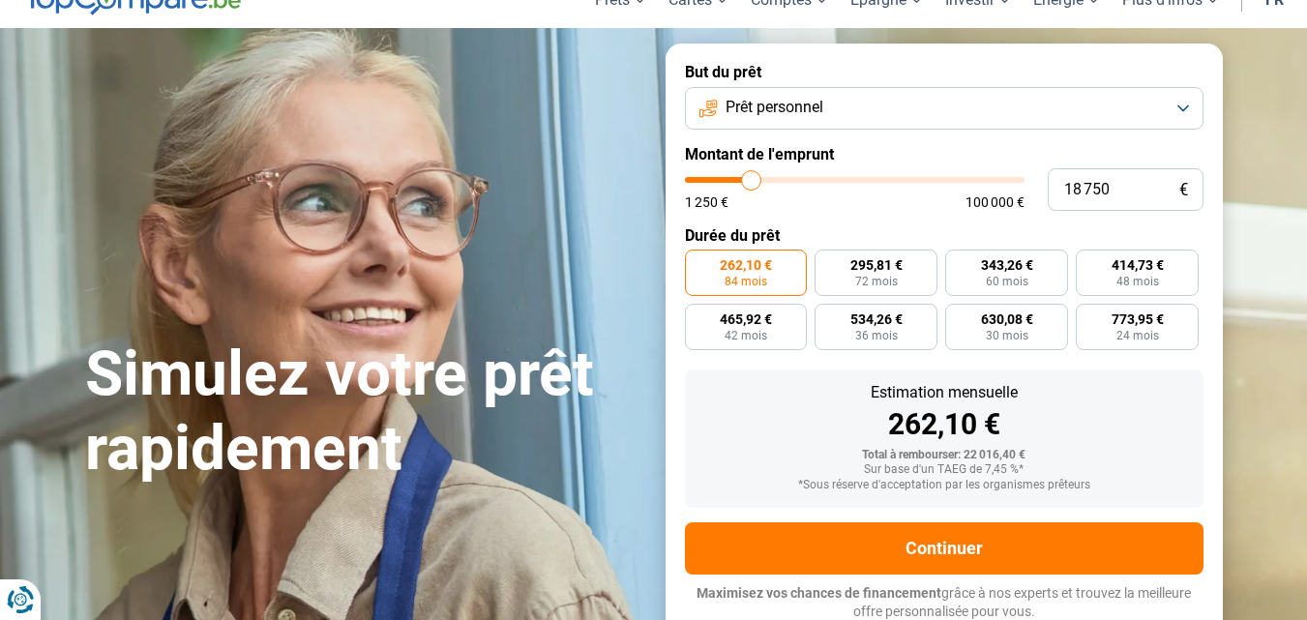
type input "19000"
type input "19 250"
type input "19250"
click at [753, 178] on input "range" at bounding box center [854, 180] width 339 height 6
type input "21 750"
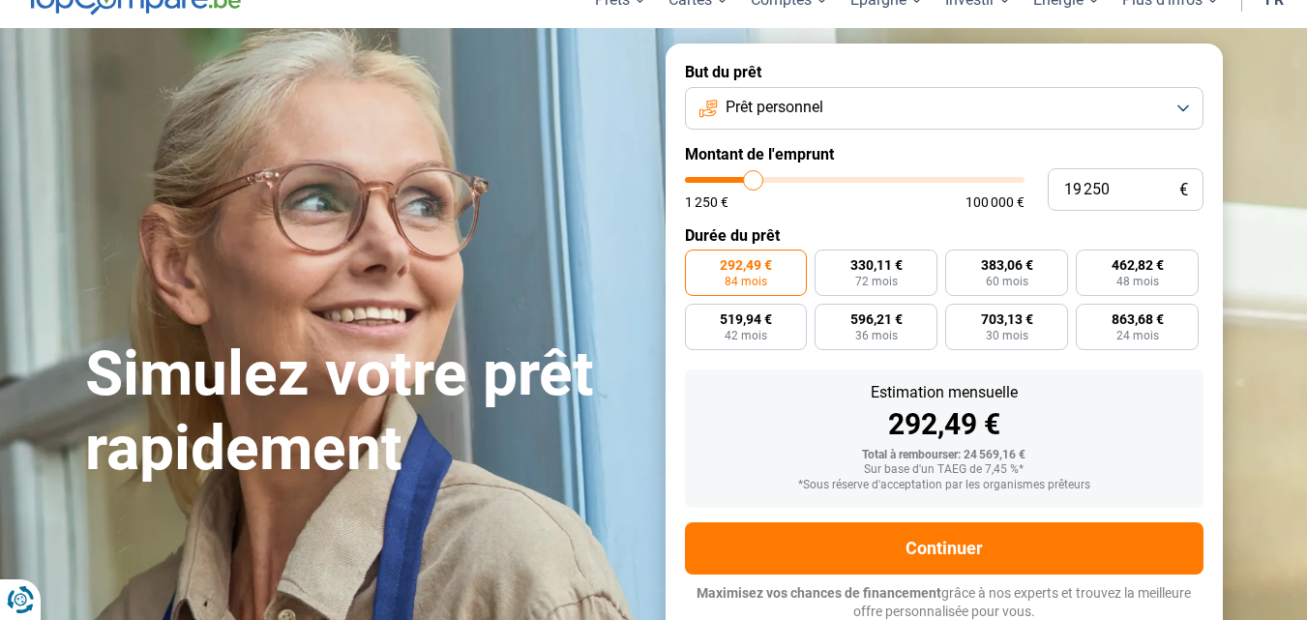
type input "21750"
type input "22 000"
type input "22000"
click at [762, 180] on input "range" at bounding box center [854, 180] width 339 height 6
radio input "false"
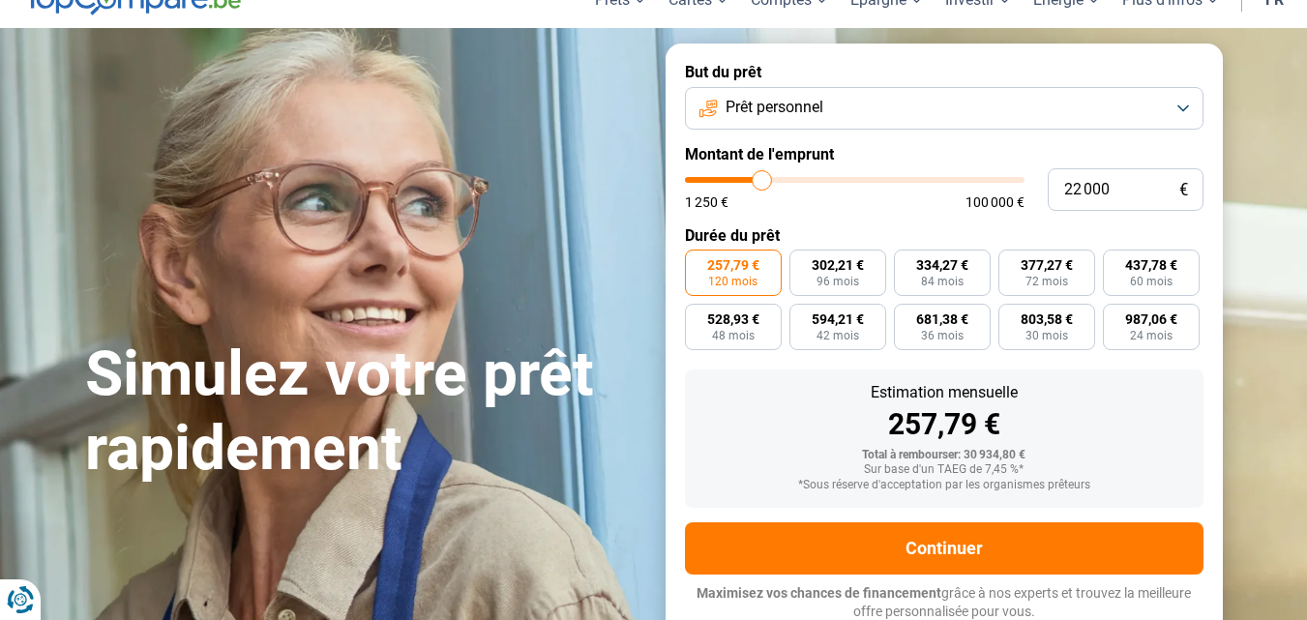
type input "23 000"
type input "23000"
type input "23 250"
type input "23250"
type input "22 750"
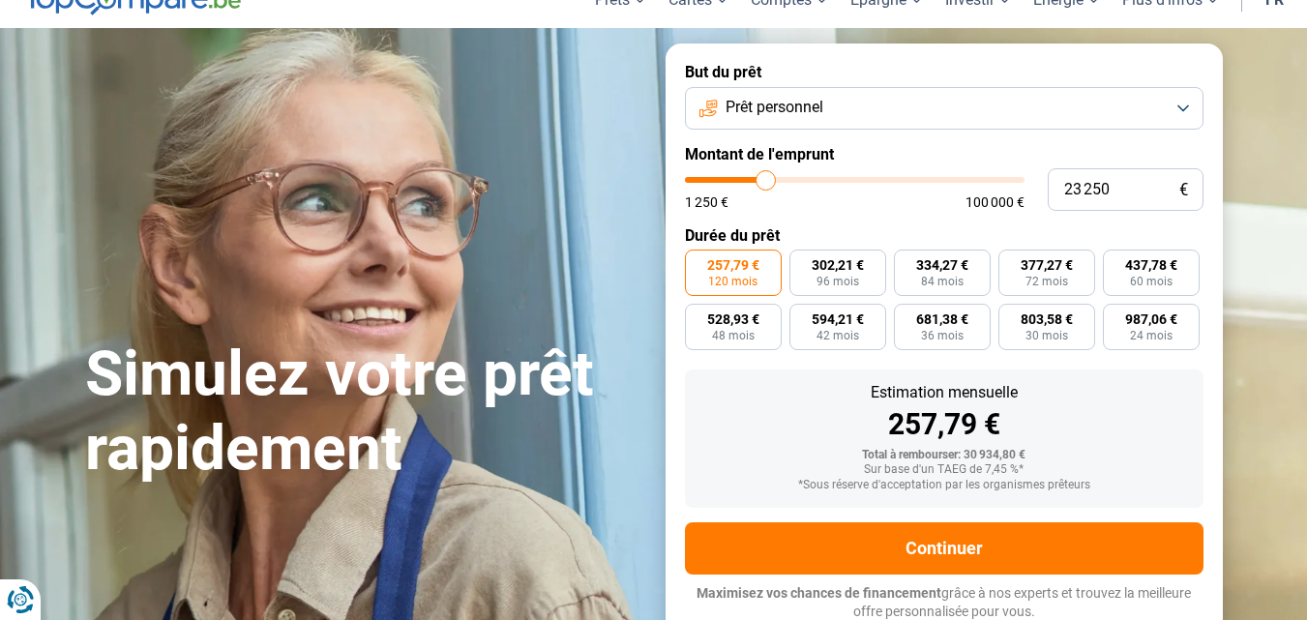
type input "22750"
type input "22 250"
type input "22250"
type input "21 750"
type input "21750"
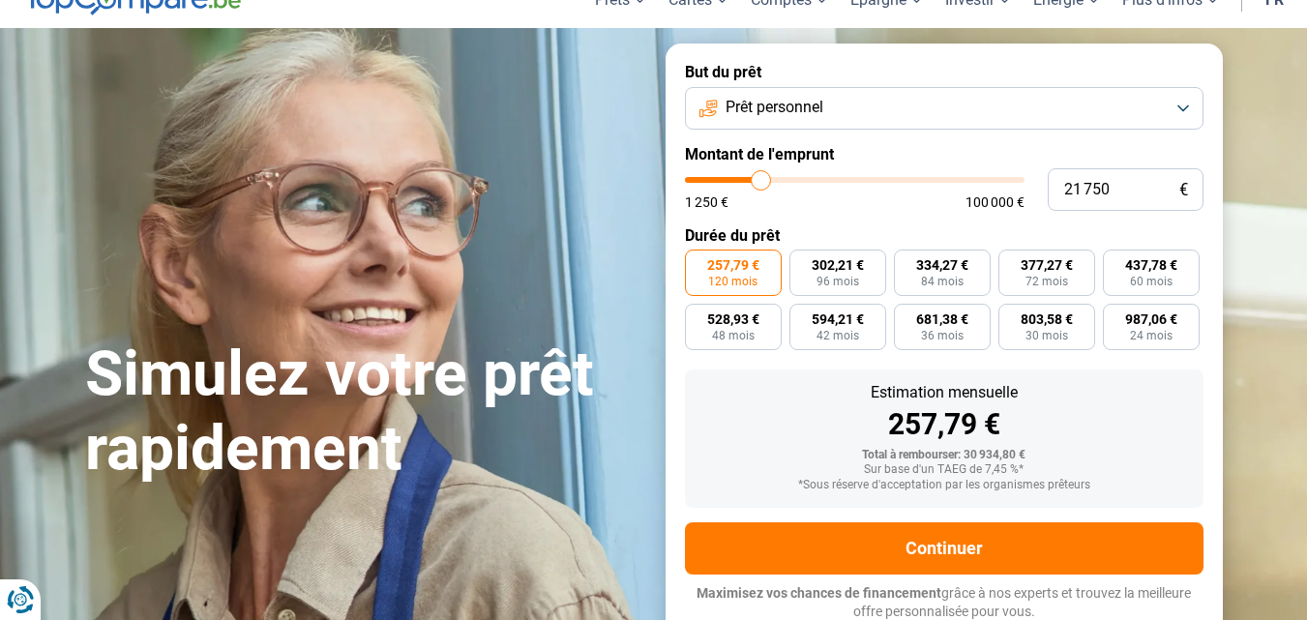
type input "21 500"
type input "21500"
type input "21 250"
type input "21250"
drag, startPoint x: 765, startPoint y: 184, endPoint x: 755, endPoint y: 180, distance: 10.4
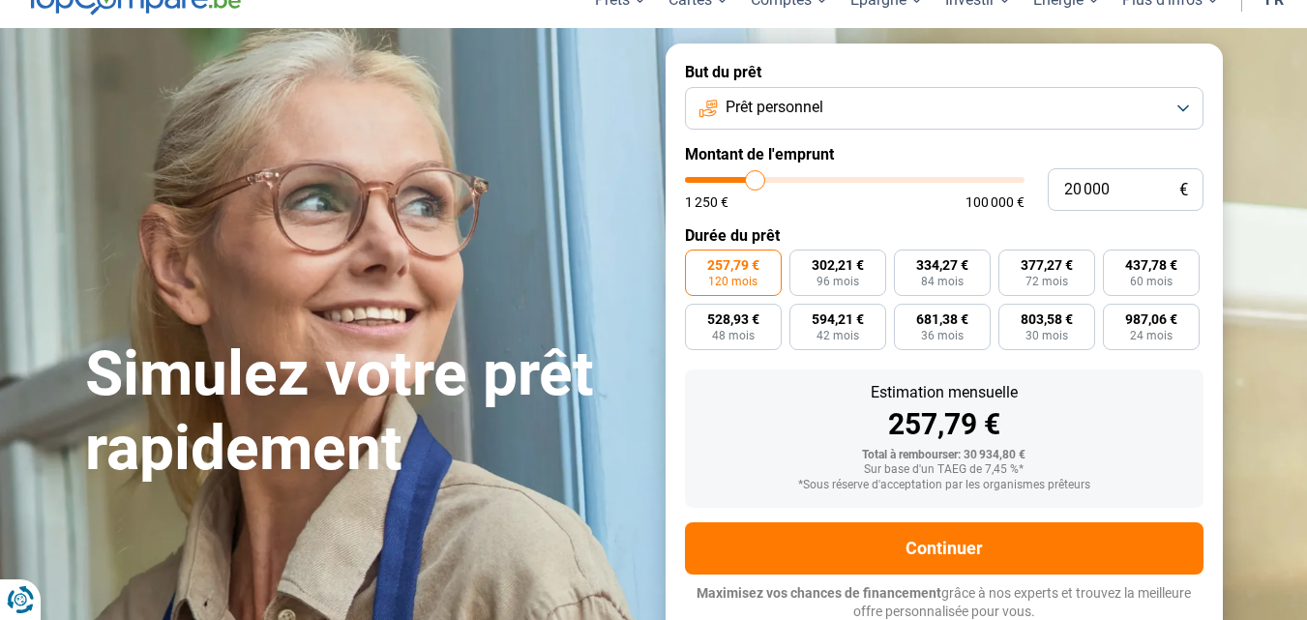
click at [755, 180] on input "range" at bounding box center [854, 180] width 339 height 6
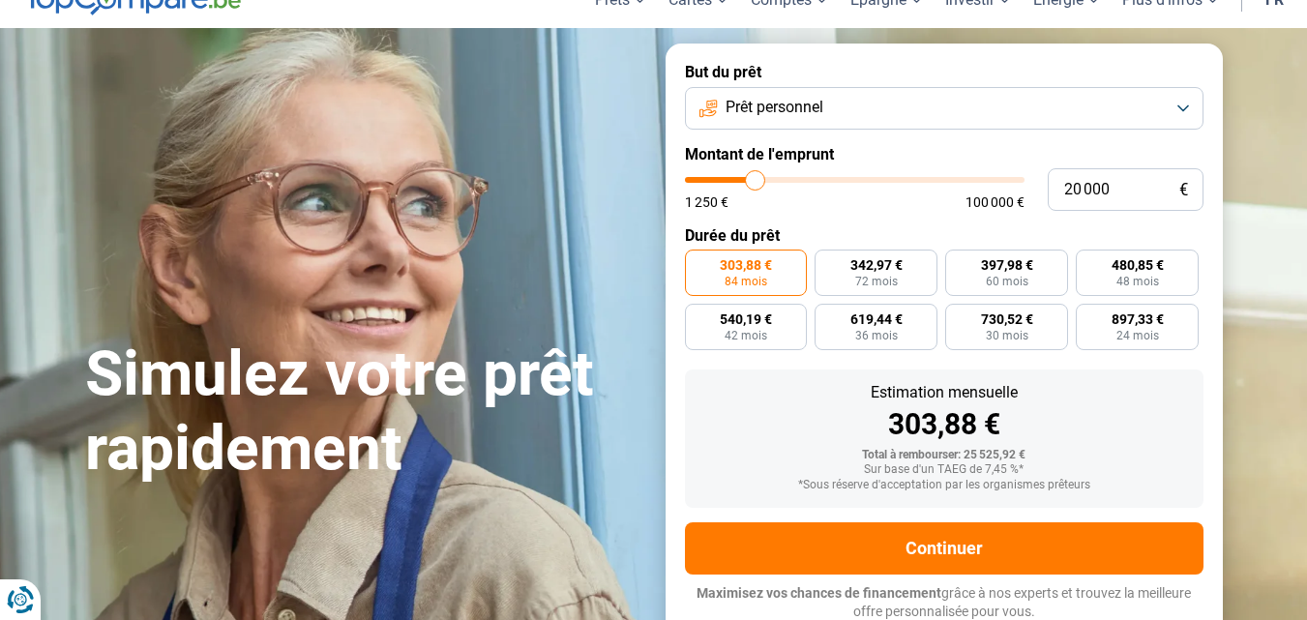
click at [764, 270] on label "303,88 € 84 mois" at bounding box center [746, 273] width 123 height 46
click at [697, 262] on input "303,88 € 84 mois" at bounding box center [691, 256] width 13 height 13
